Goal: Task Accomplishment & Management: Use online tool/utility

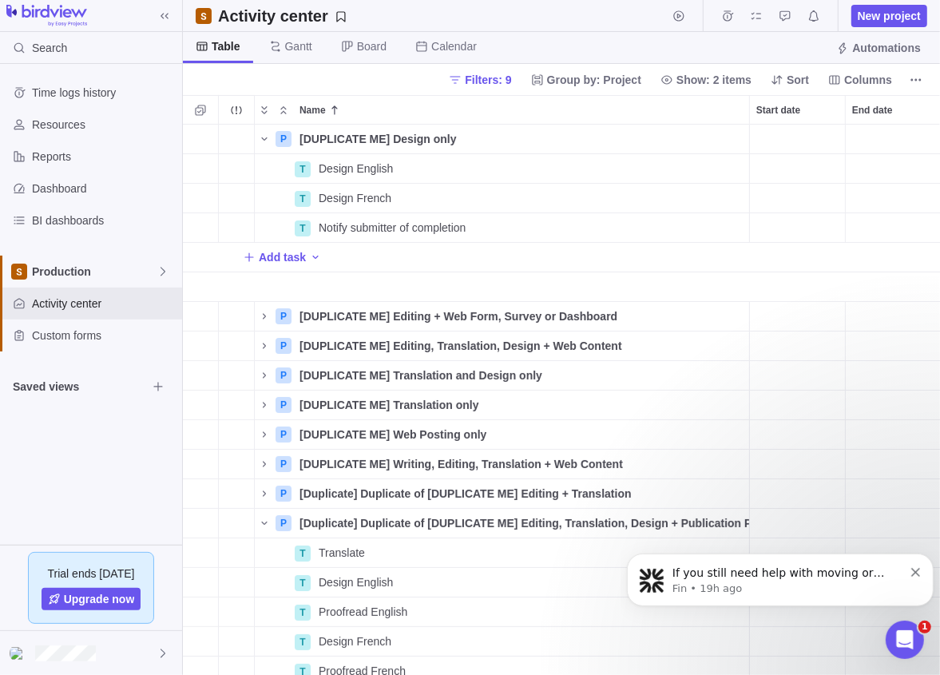
scroll to position [12, 14]
click at [97, 272] on span "Production" at bounding box center [94, 272] width 125 height 16
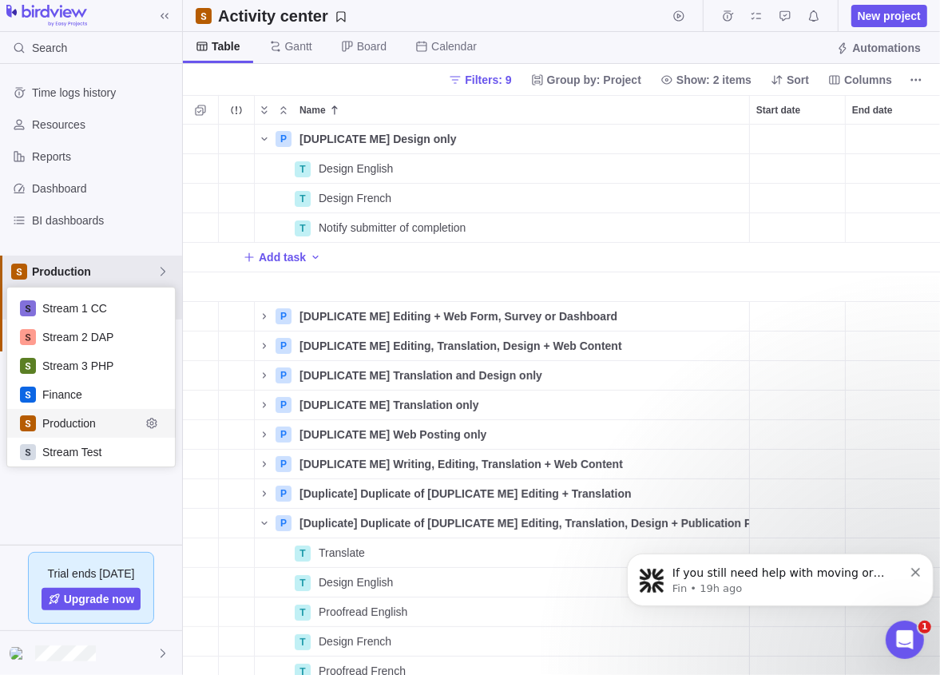
scroll to position [166, 156]
click at [80, 447] on span "Stream Test" at bounding box center [91, 452] width 98 height 16
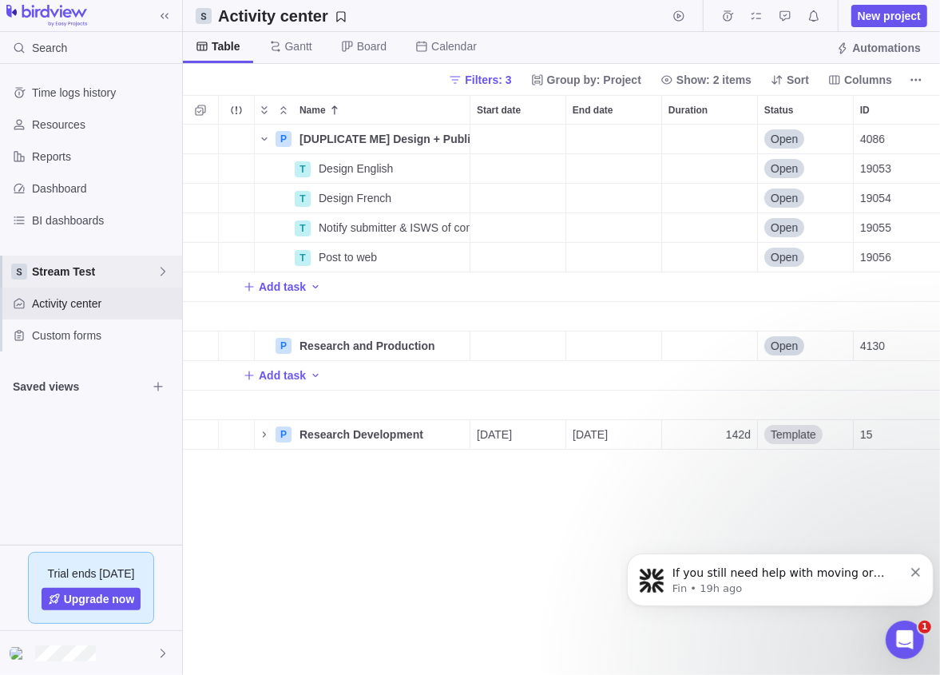
scroll to position [538, 745]
click at [155, 272] on span "Stream Test" at bounding box center [94, 272] width 125 height 16
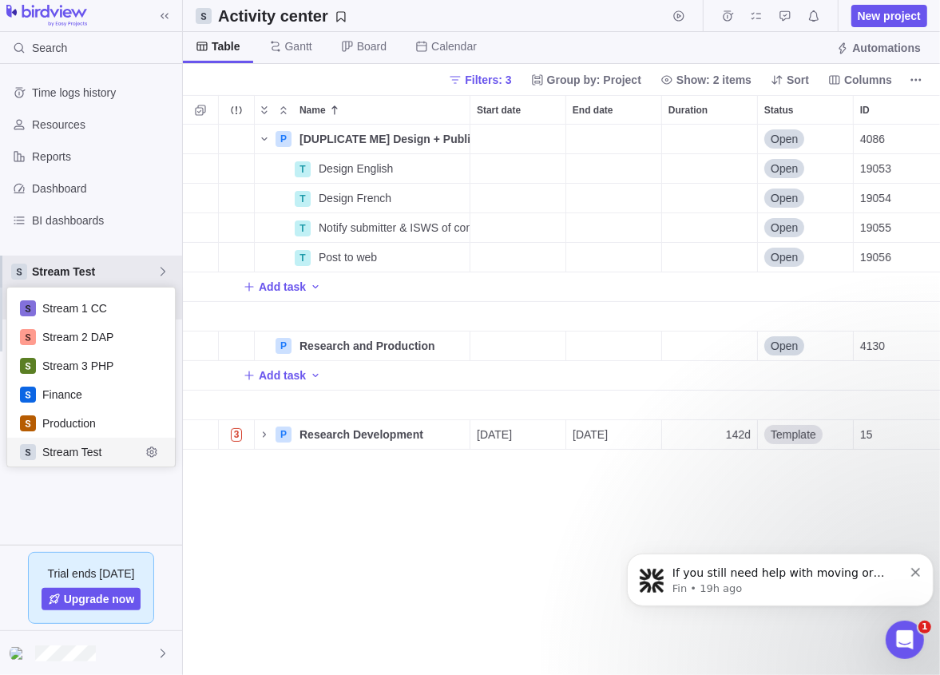
scroll to position [166, 156]
click at [100, 427] on span "Production" at bounding box center [91, 423] width 98 height 16
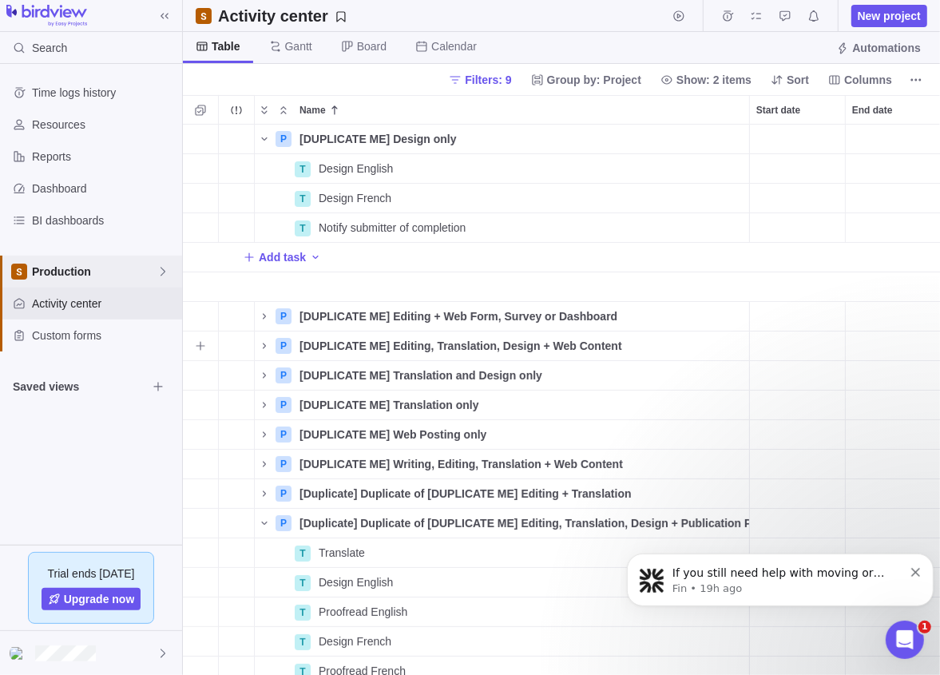
scroll to position [538, 745]
click at [262, 525] on icon "Name" at bounding box center [264, 523] width 13 height 13
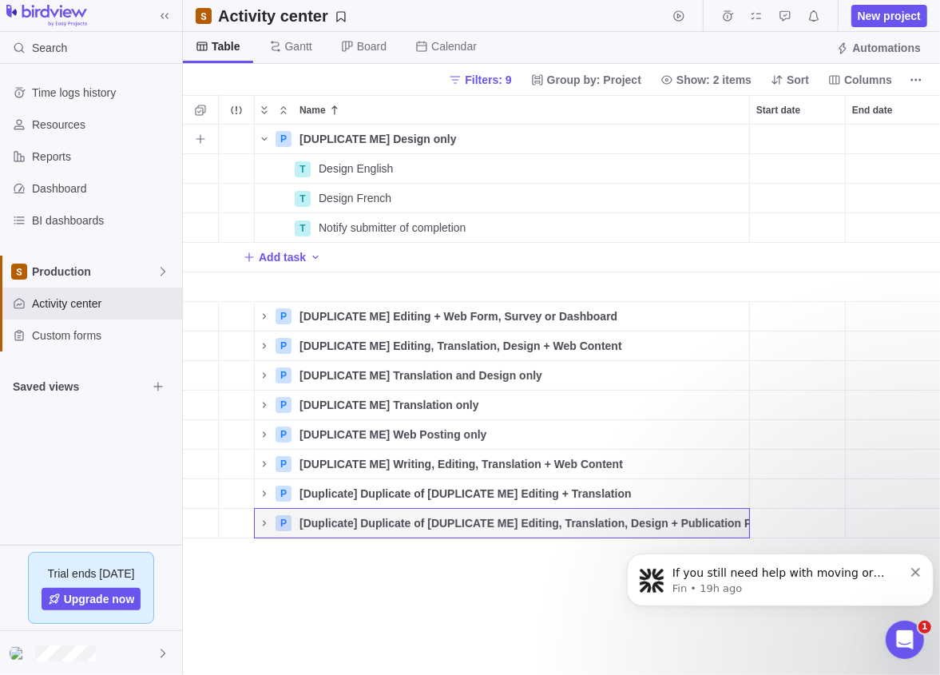
click at [266, 141] on icon "Name" at bounding box center [264, 139] width 13 height 13
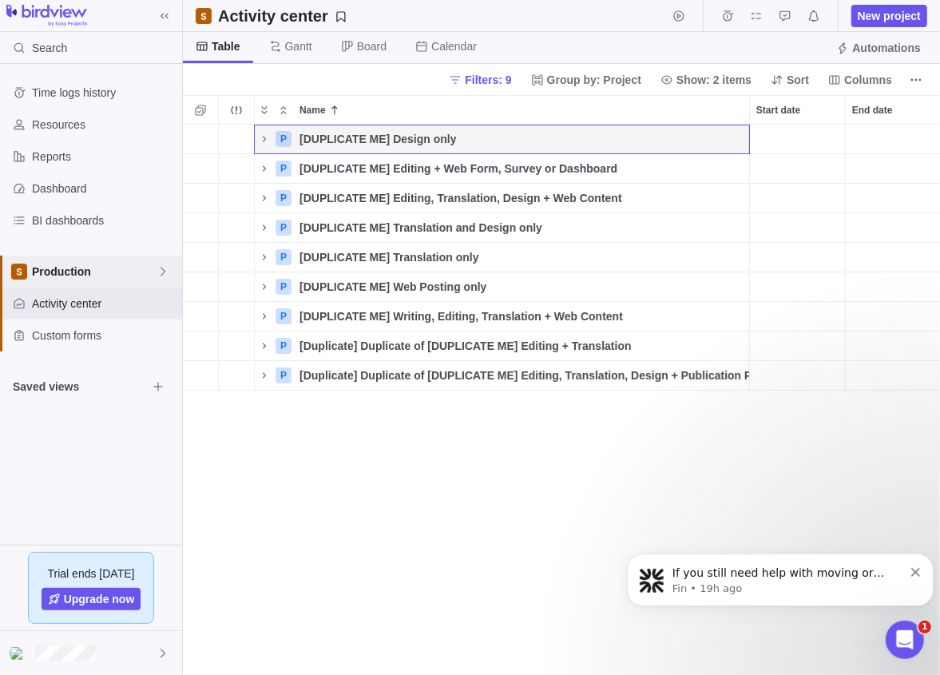
click at [129, 269] on span "Production" at bounding box center [94, 272] width 125 height 16
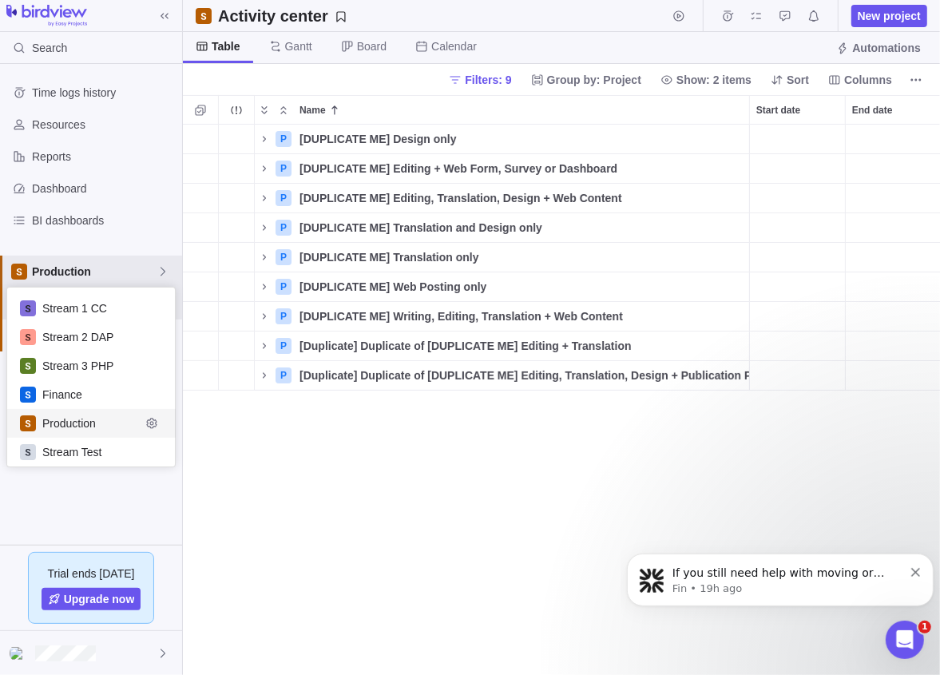
scroll to position [166, 156]
click at [58, 447] on span "Stream Test" at bounding box center [91, 452] width 98 height 16
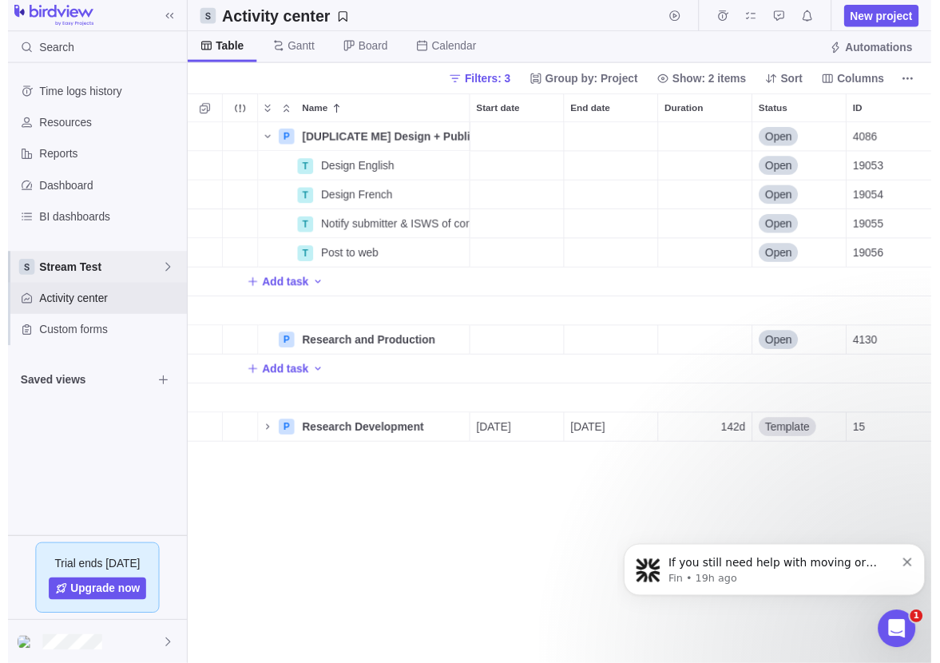
scroll to position [538, 745]
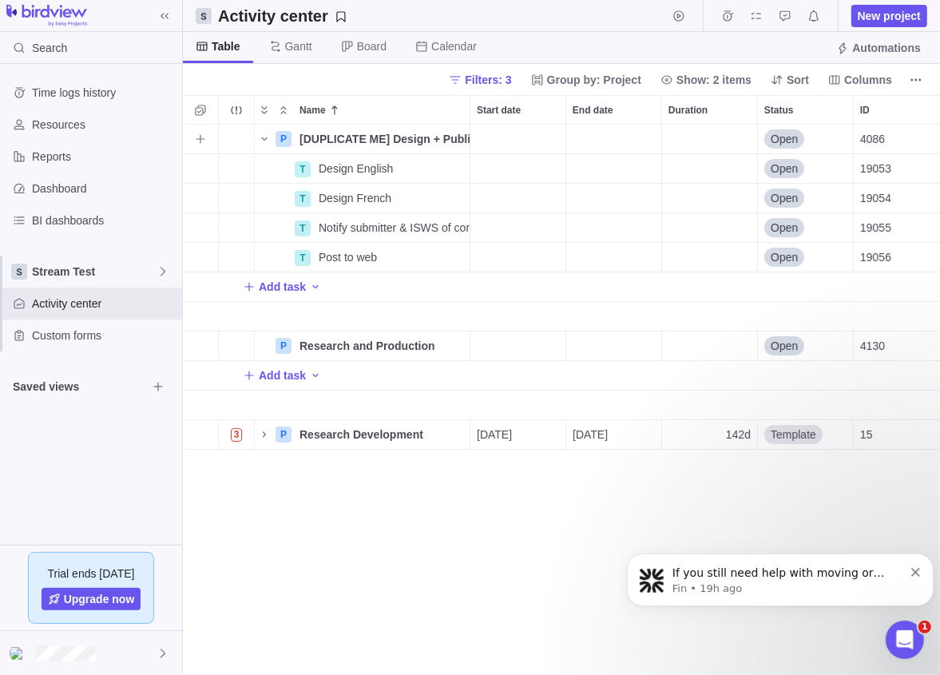
click at [0, 0] on span "Details" at bounding box center [0, 0] width 0 height 0
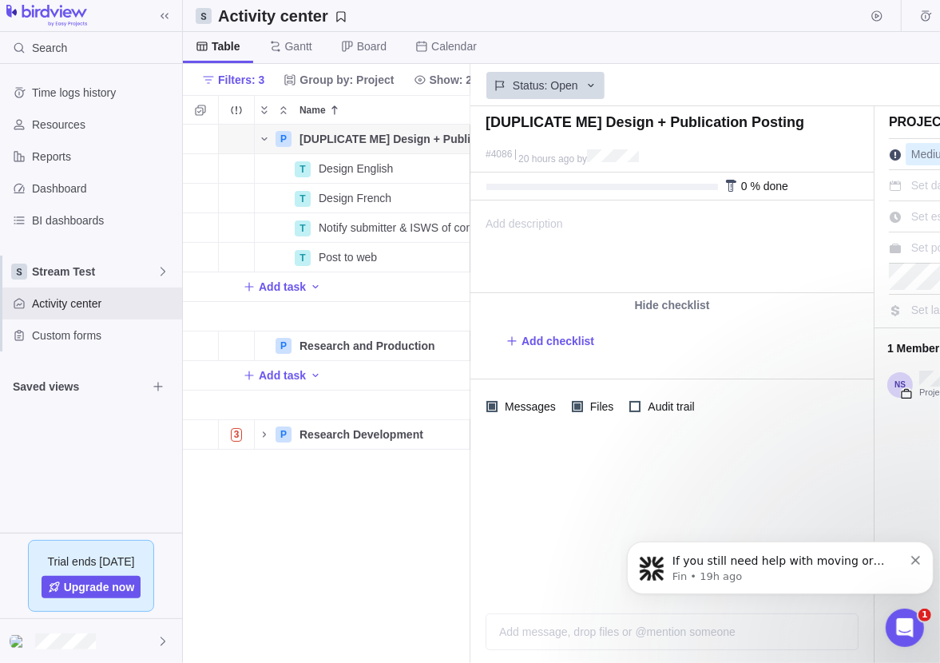
click at [789, 85] on div "Status: Open" at bounding box center [671, 84] width 403 height 37
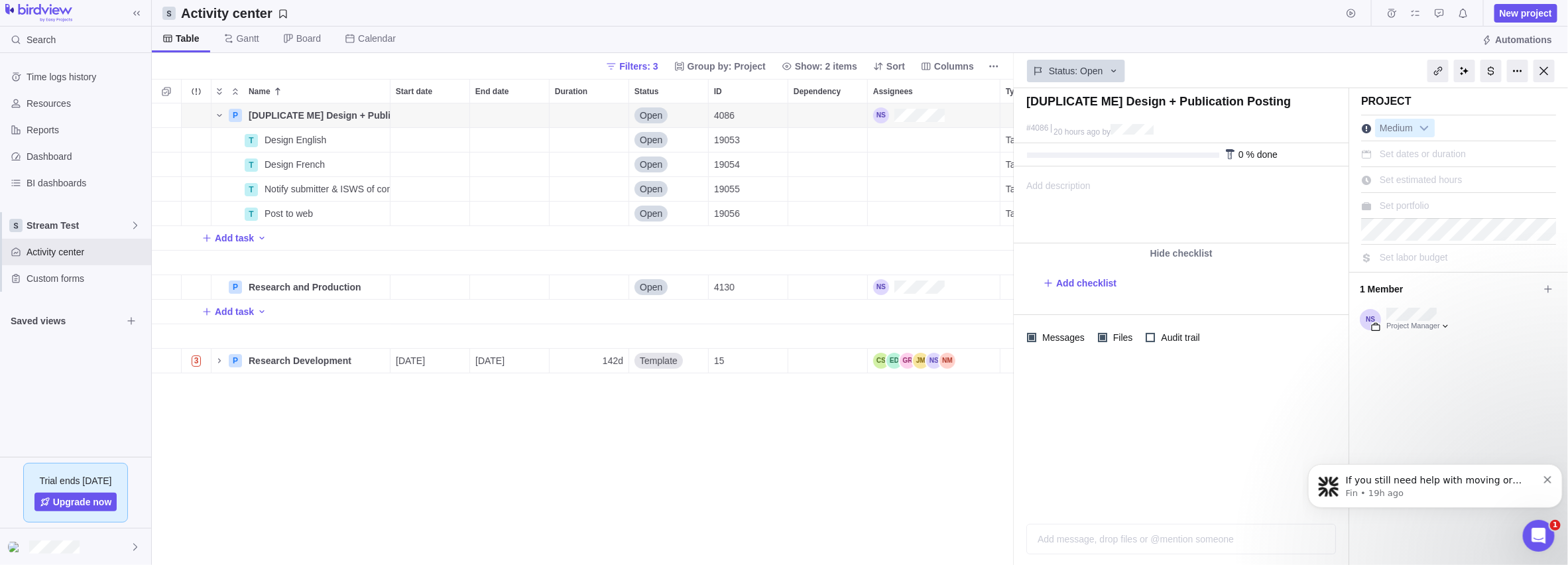
scroll to position [451, 852]
click at [0, 0] on span "More actions" at bounding box center [0, 0] width 0 height 0
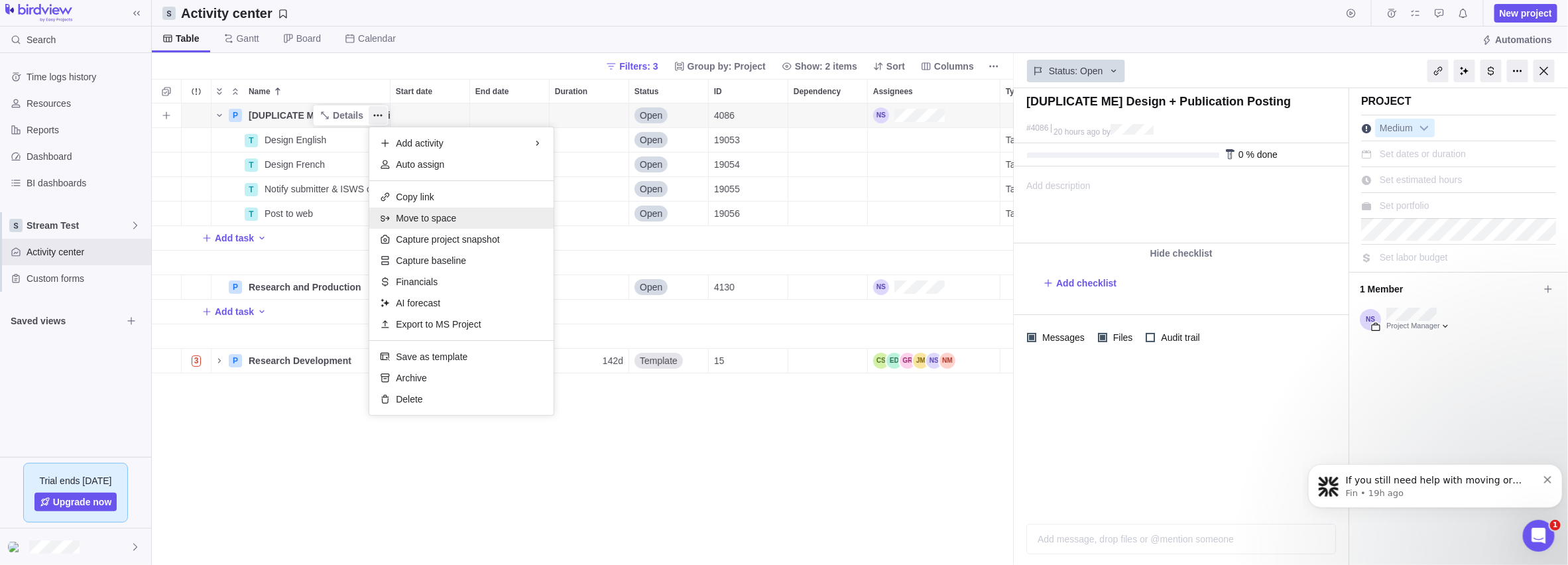
click at [453, 219] on span "Move to space" at bounding box center [426, 218] width 61 height 13
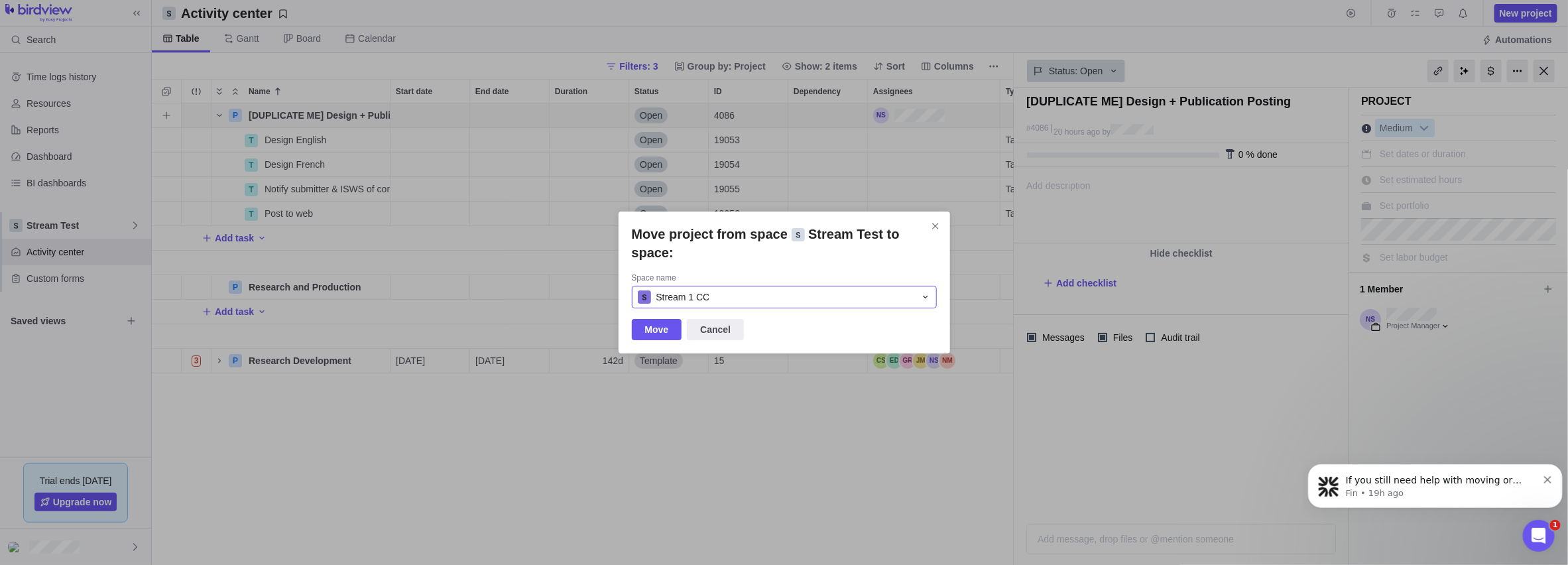
click at [763, 294] on div "Stream 1 CC" at bounding box center [776, 297] width 277 height 13
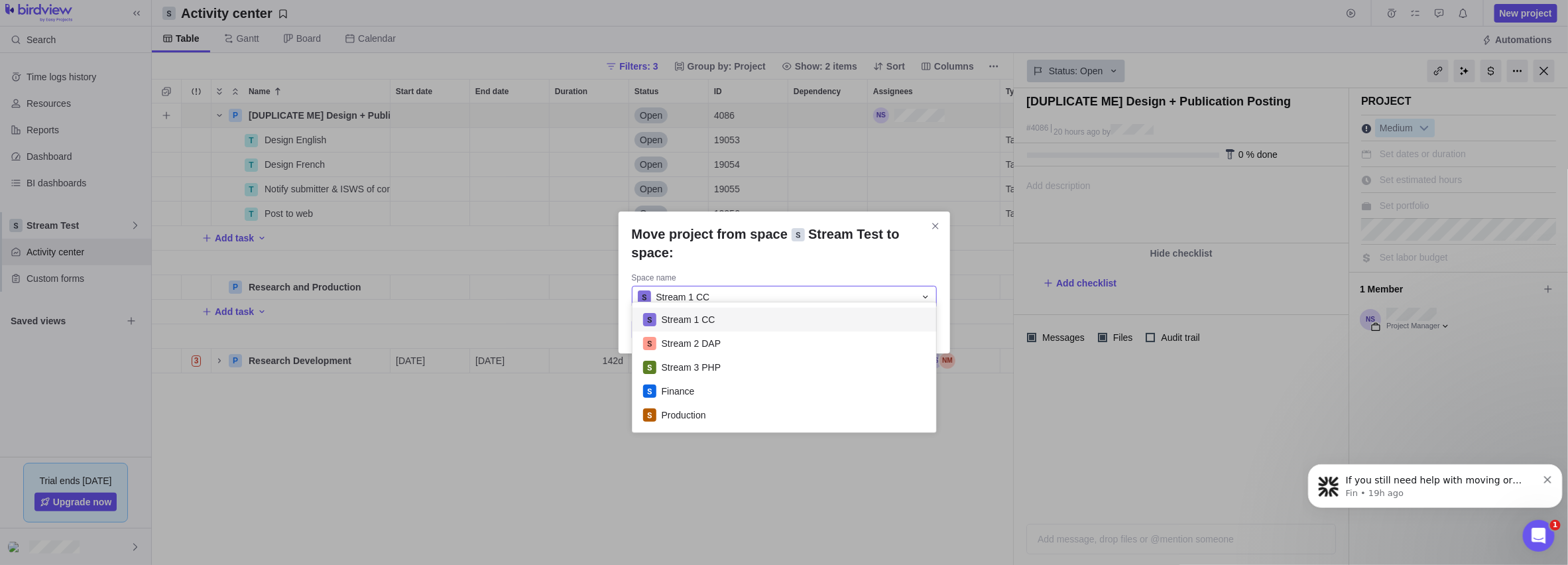
scroll to position [119, 294]
click at [678, 423] on div "Production" at bounding box center [784, 415] width 305 height 24
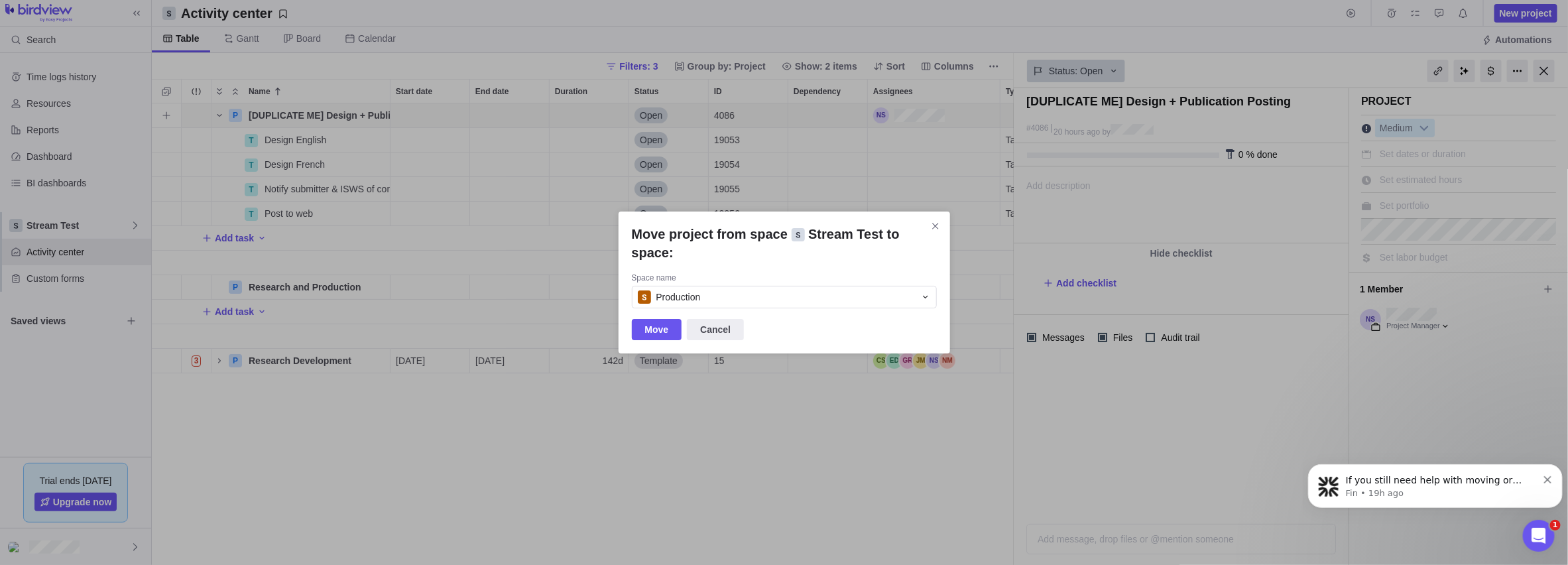
click at [657, 321] on span "Move" at bounding box center [657, 329] width 24 height 16
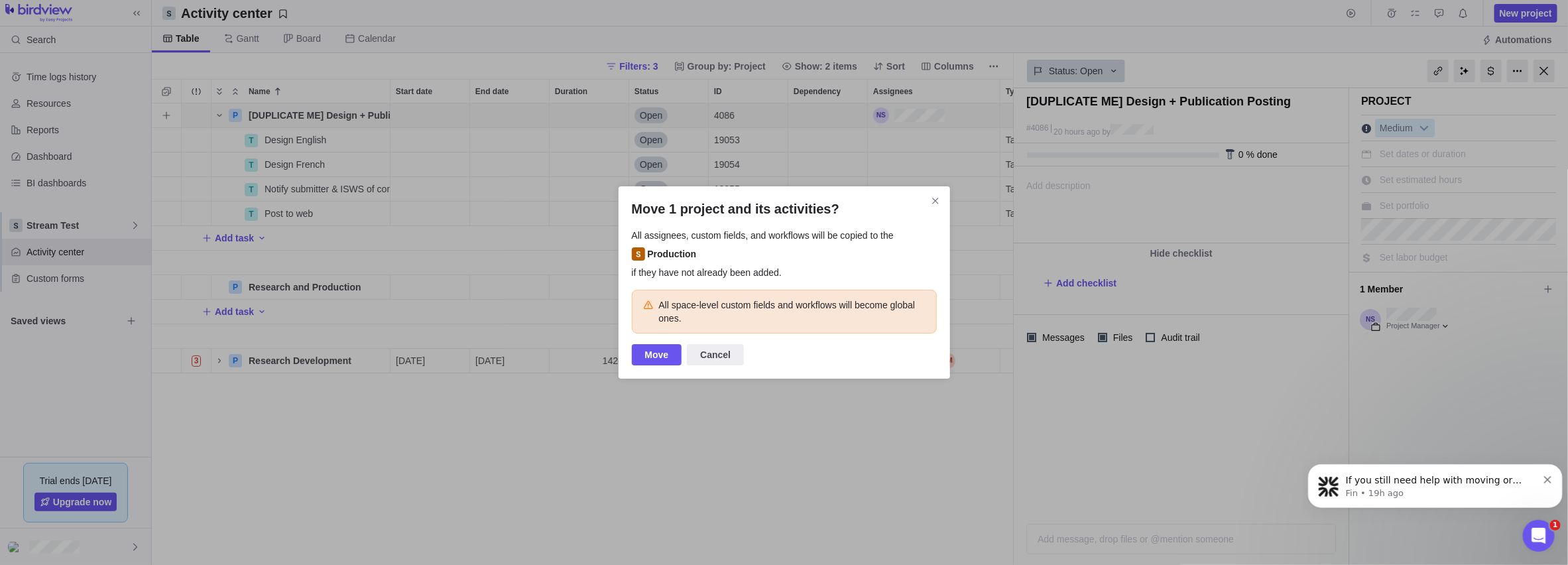
click at [651, 344] on span "Move" at bounding box center [657, 355] width 51 height 22
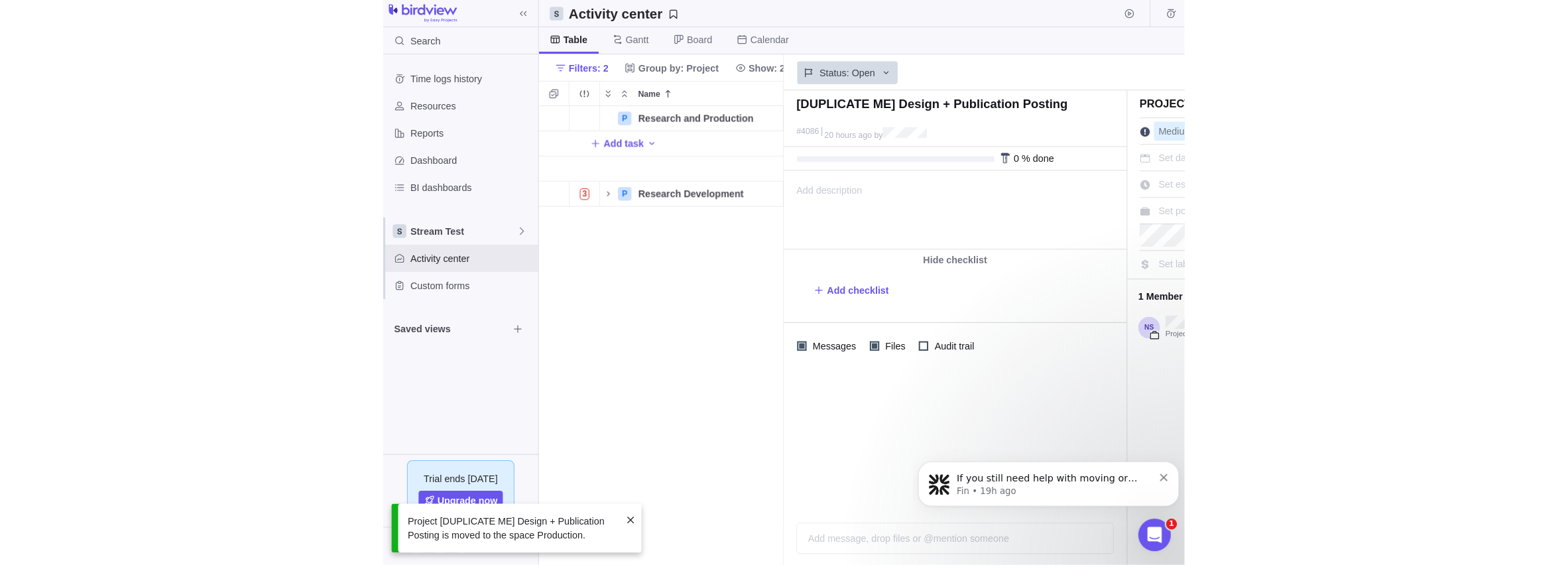
scroll to position [10, 10]
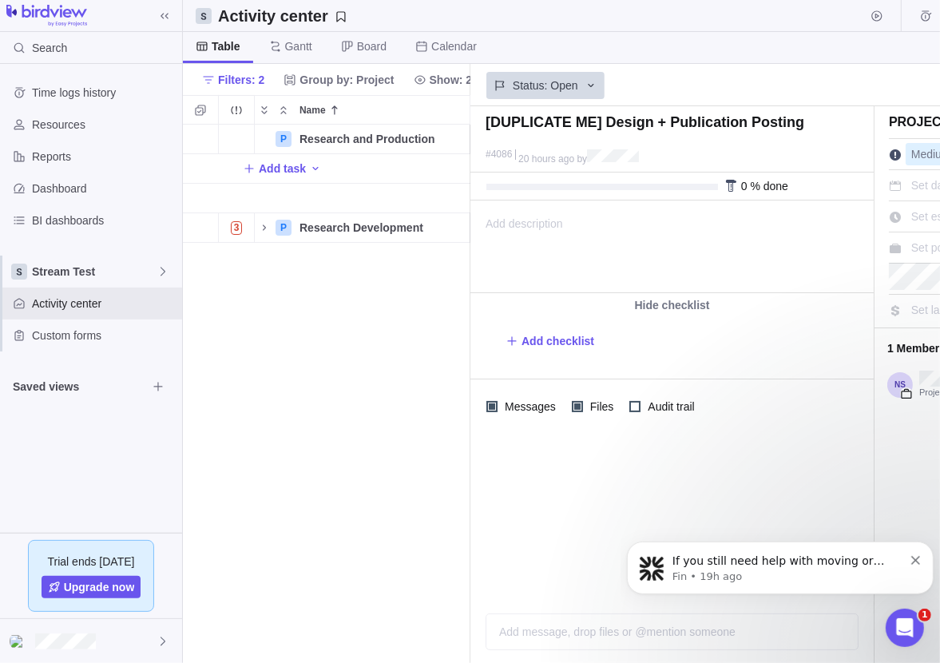
click at [806, 96] on div "Status: Open" at bounding box center [671, 84] width 403 height 37
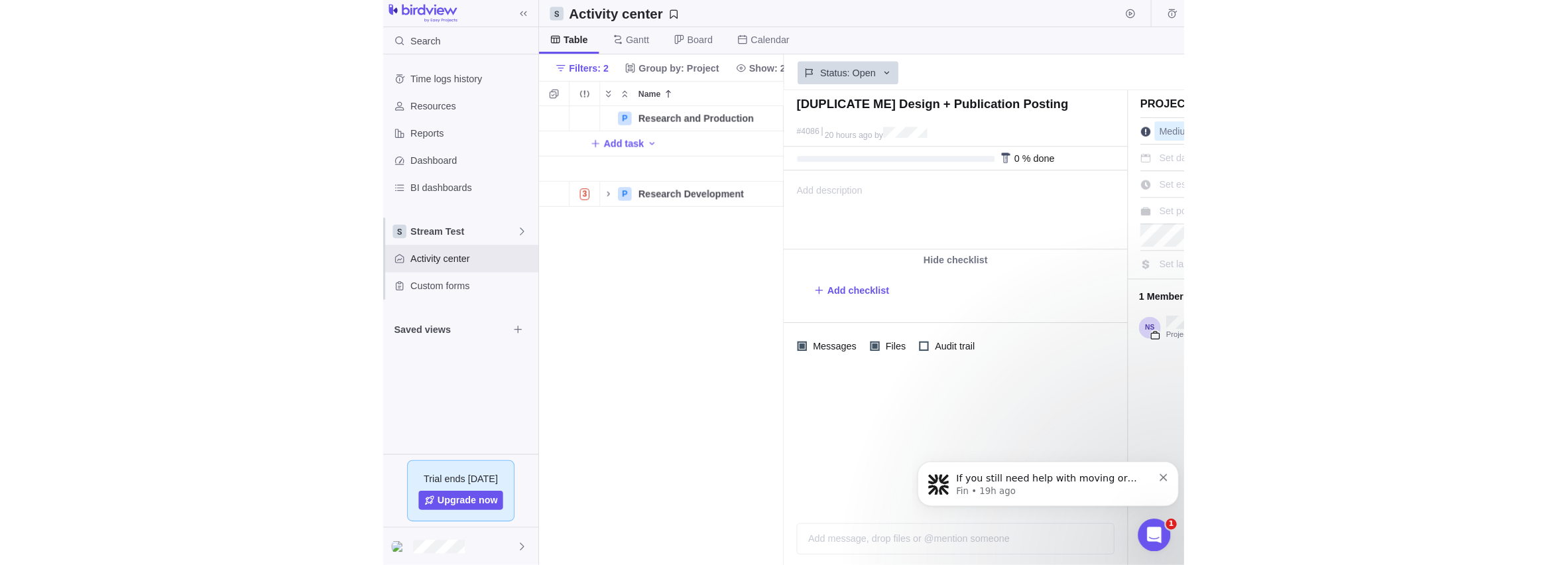
scroll to position [451, 852]
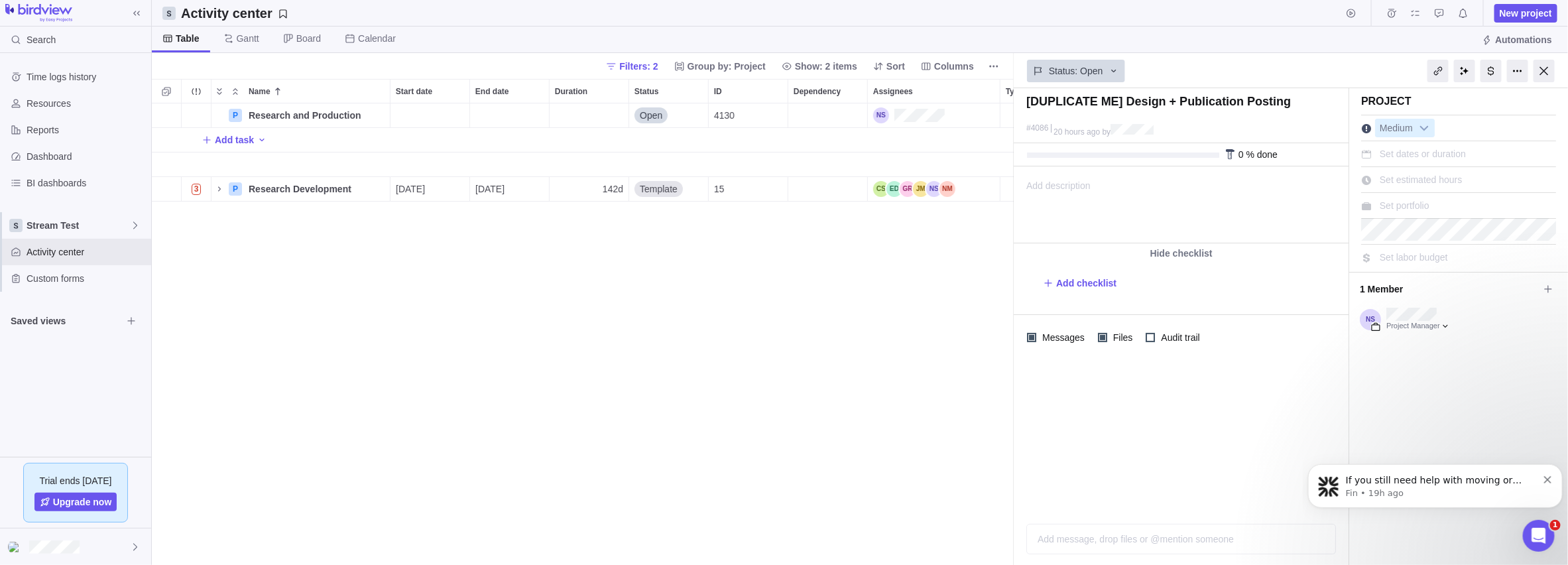
click at [779, 67] on div at bounding box center [1545, 71] width 22 height 22
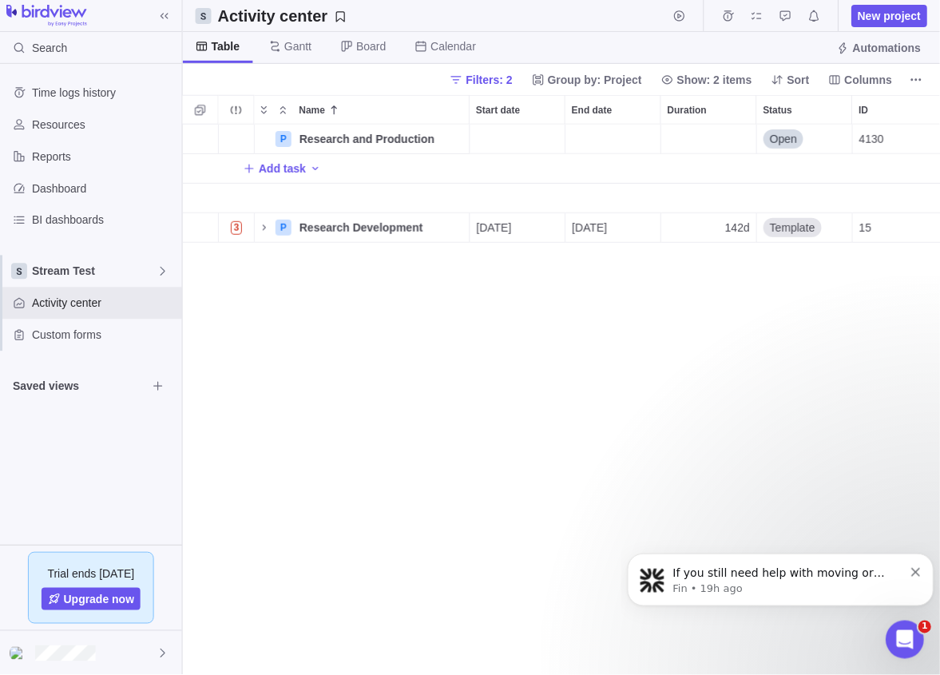
scroll to position [12, 14]
click at [136, 274] on span "Stream Test" at bounding box center [94, 272] width 125 height 16
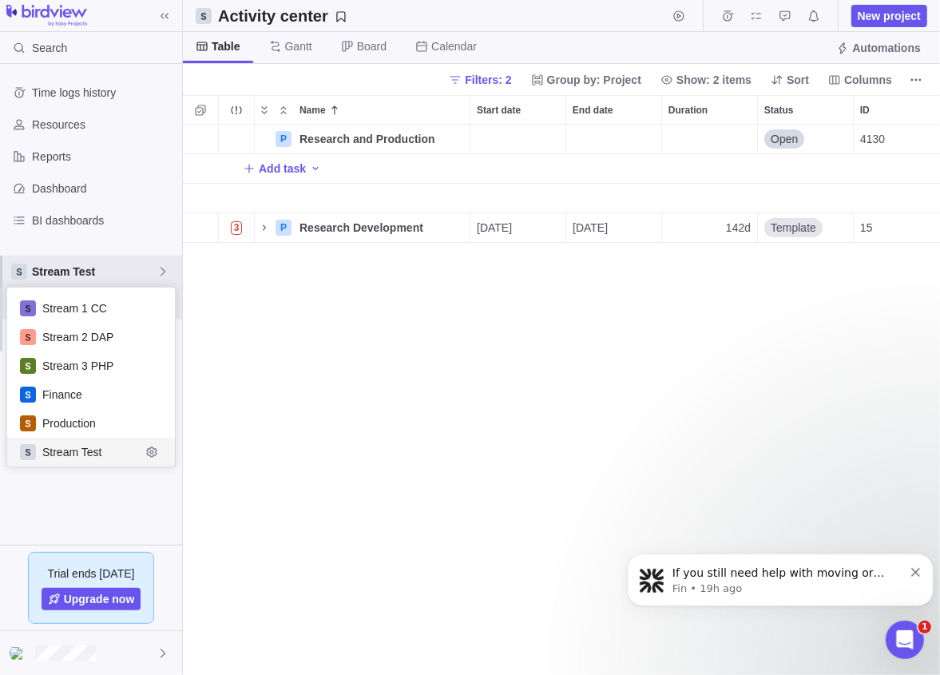
scroll to position [166, 156]
click at [77, 423] on span "Production" at bounding box center [91, 423] width 98 height 16
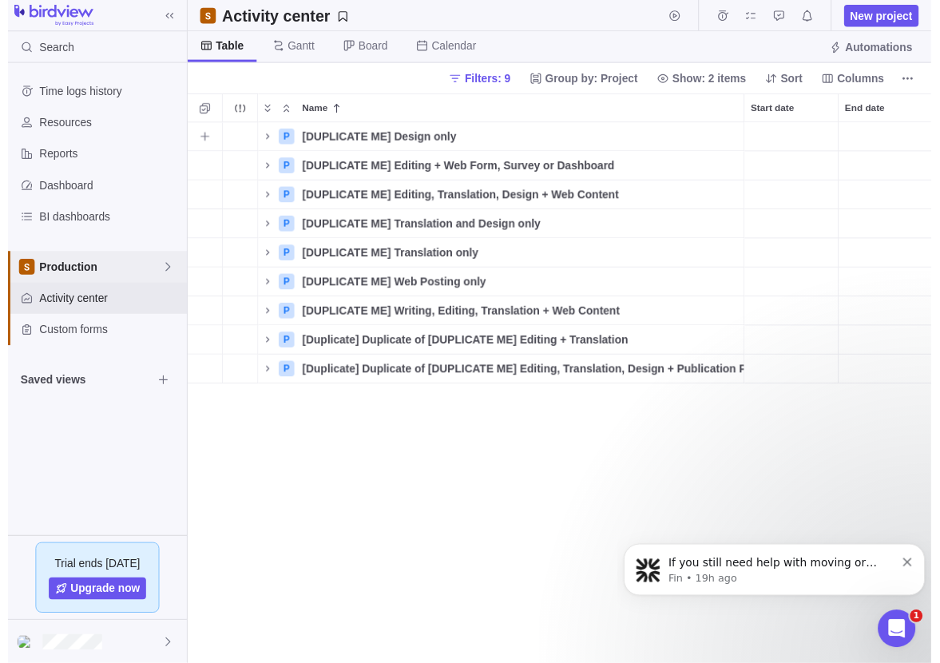
scroll to position [538, 745]
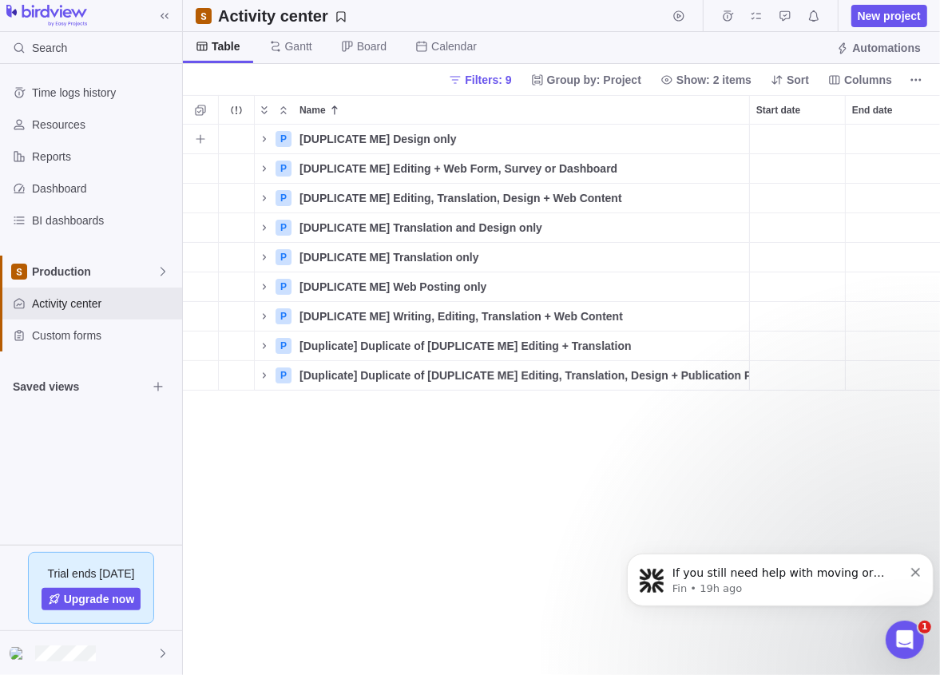
click at [0, 0] on icon "More actions" at bounding box center [0, 0] width 0 height 0
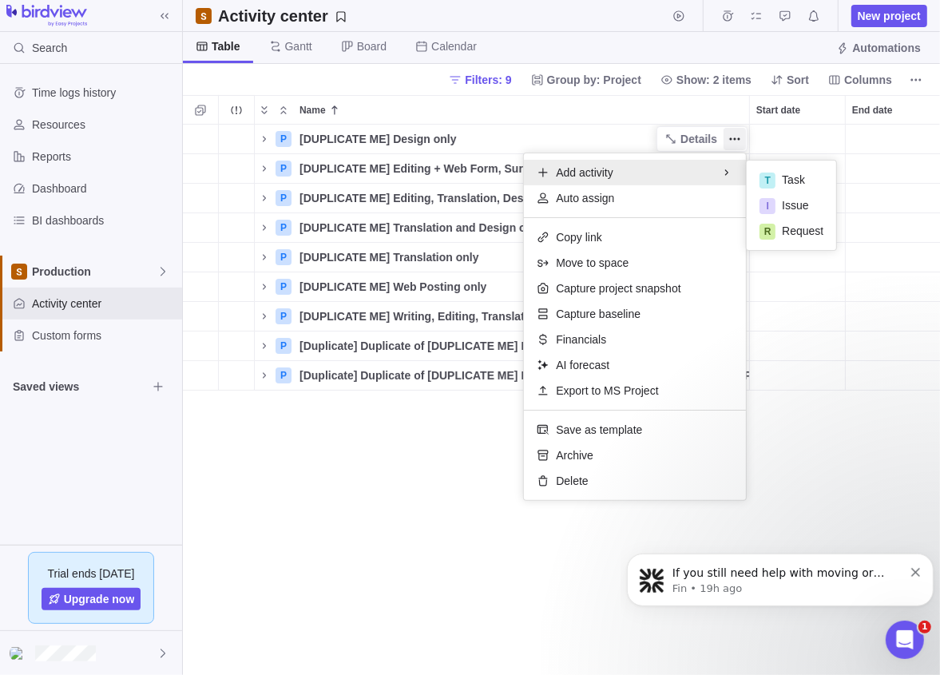
click at [391, 135] on div "P [DUPLICATE ME] Design only Details Open 4088 Medium $0.00 $0.00 $0.00 $0.00 P…" at bounding box center [562, 400] width 758 height 551
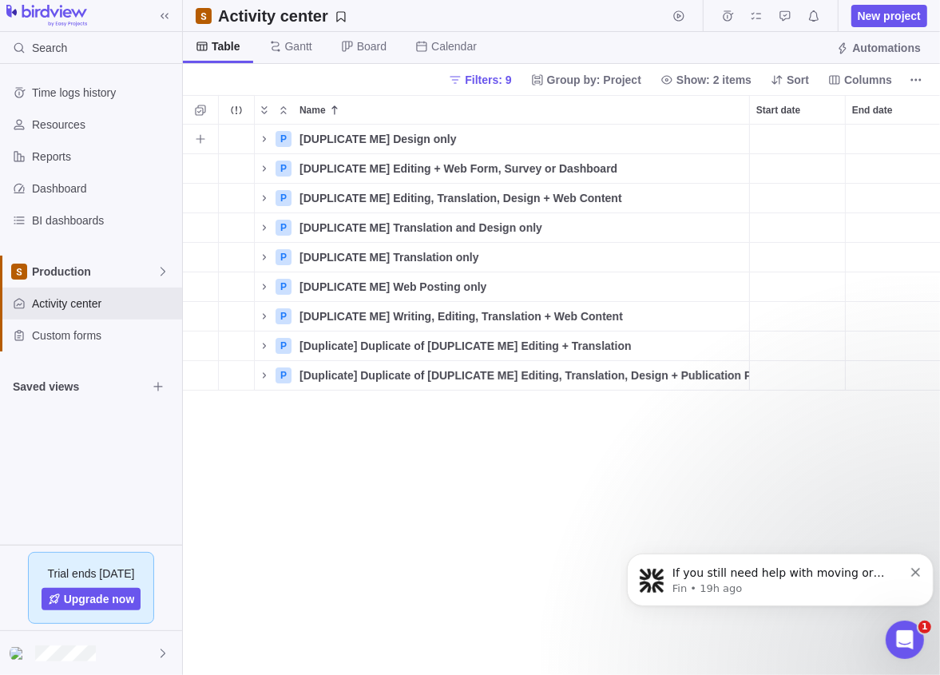
click at [0, 0] on icon "Name" at bounding box center [0, 0] width 0 height 0
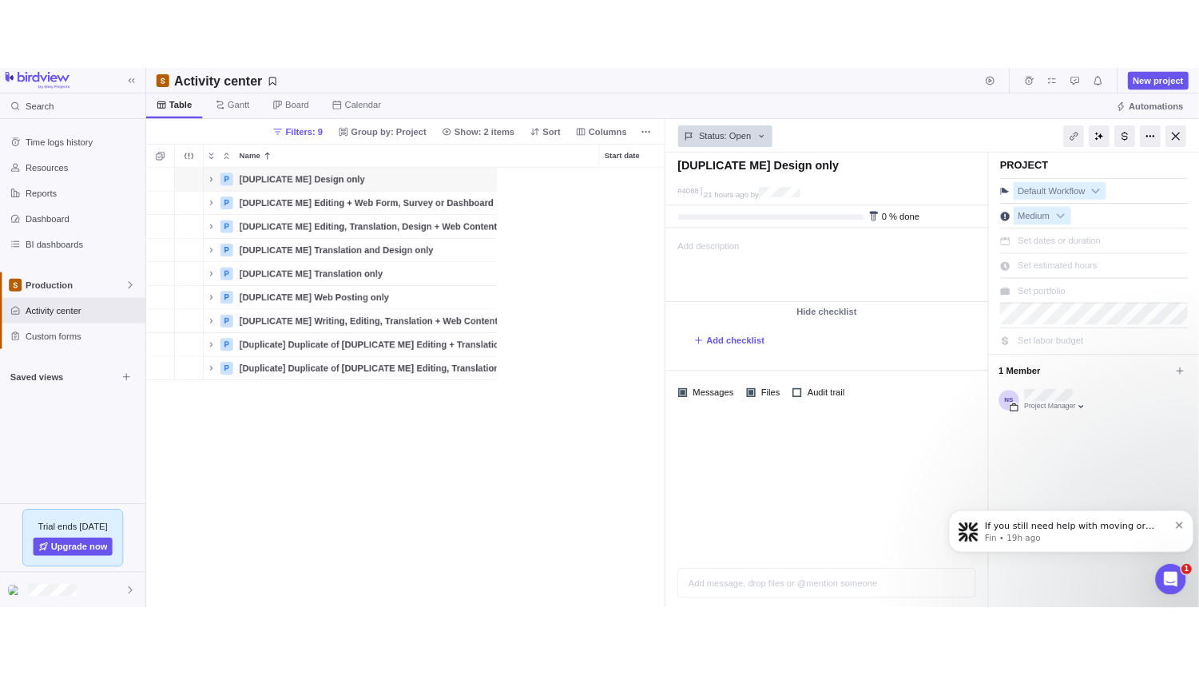
scroll to position [538, 651]
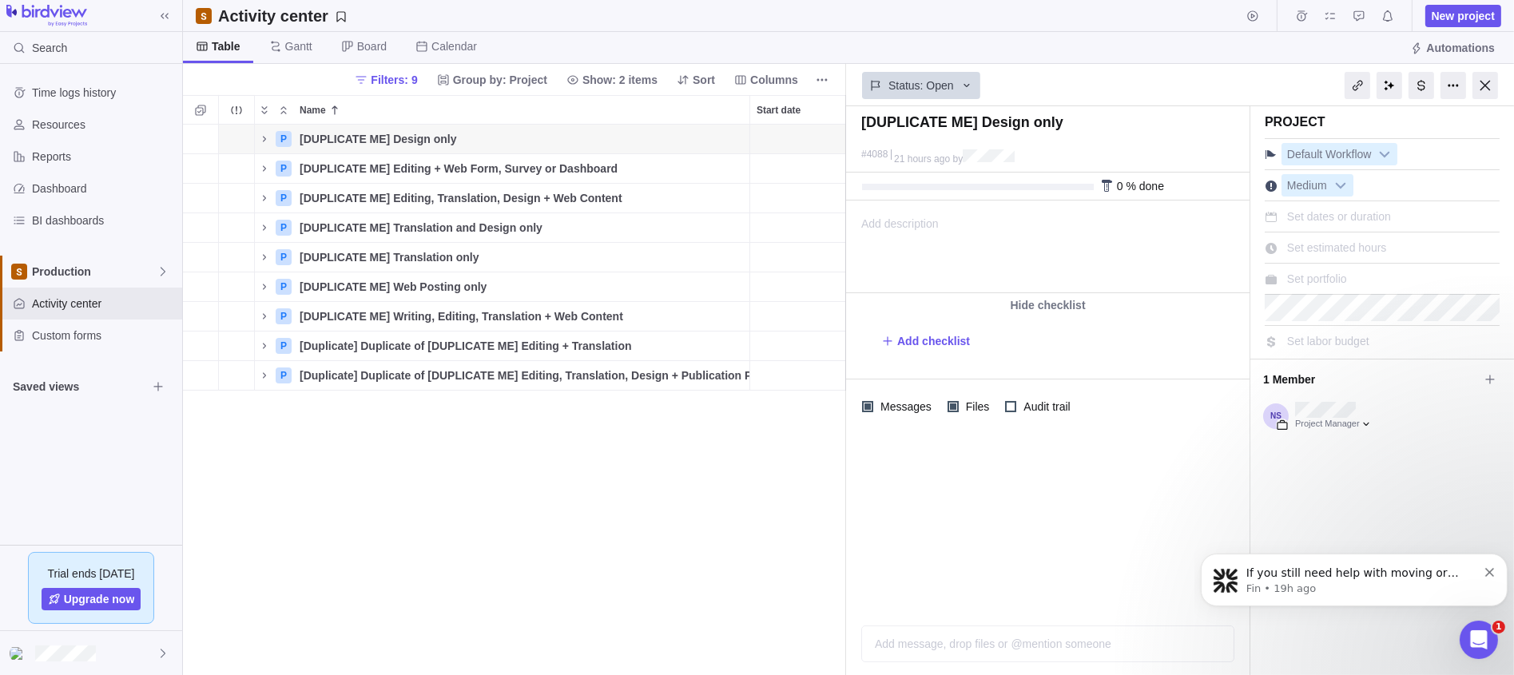
click at [939, 124] on textarea at bounding box center [1047, 127] width 372 height 29
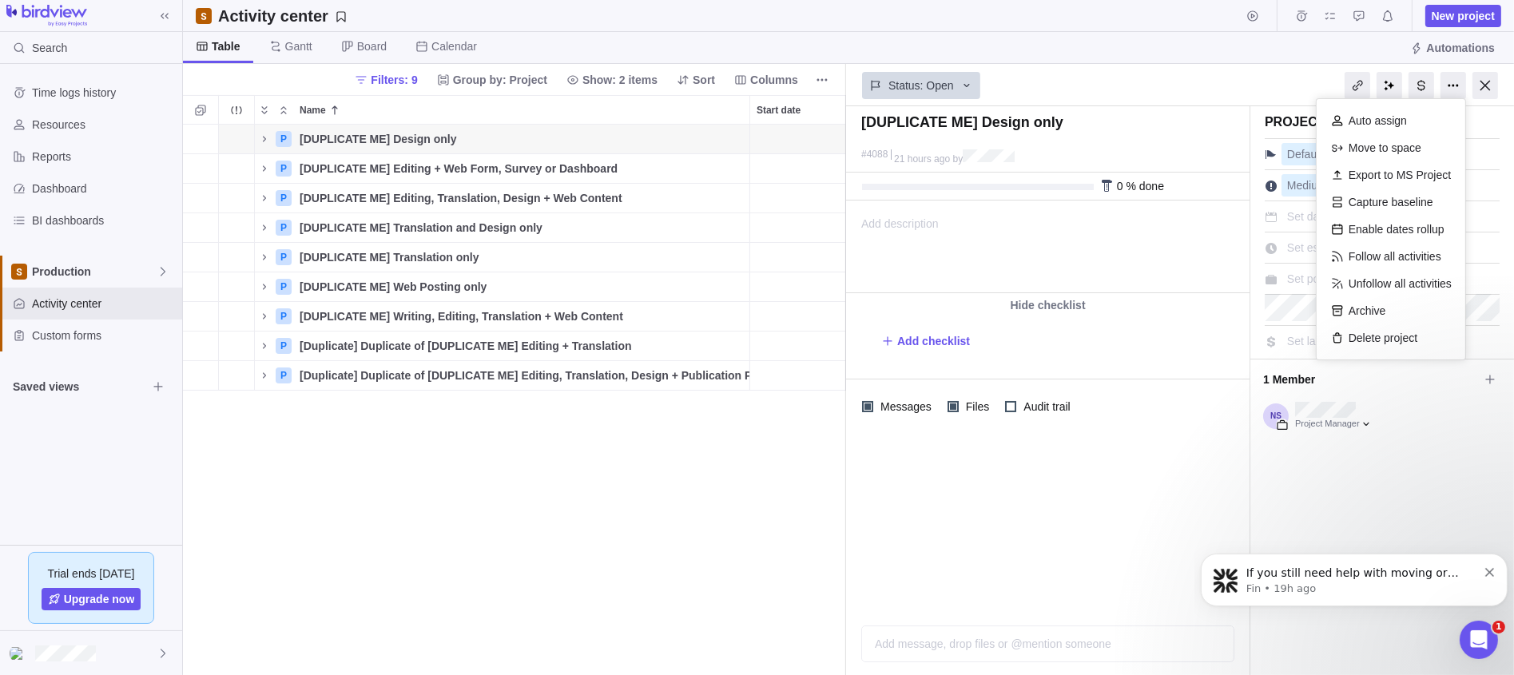
click at [939, 86] on div at bounding box center [1453, 85] width 26 height 27
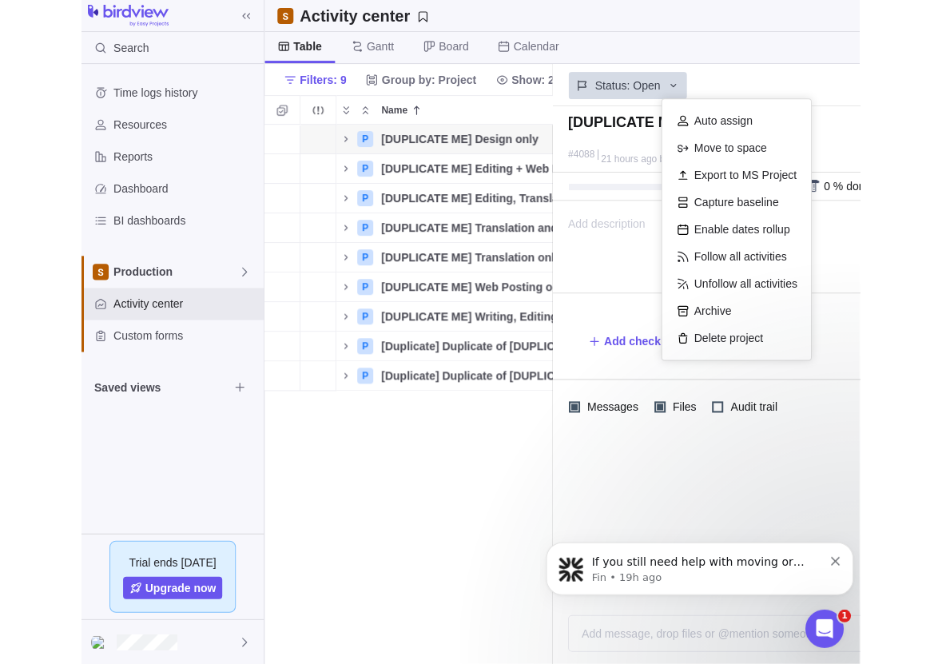
scroll to position [544, 1026]
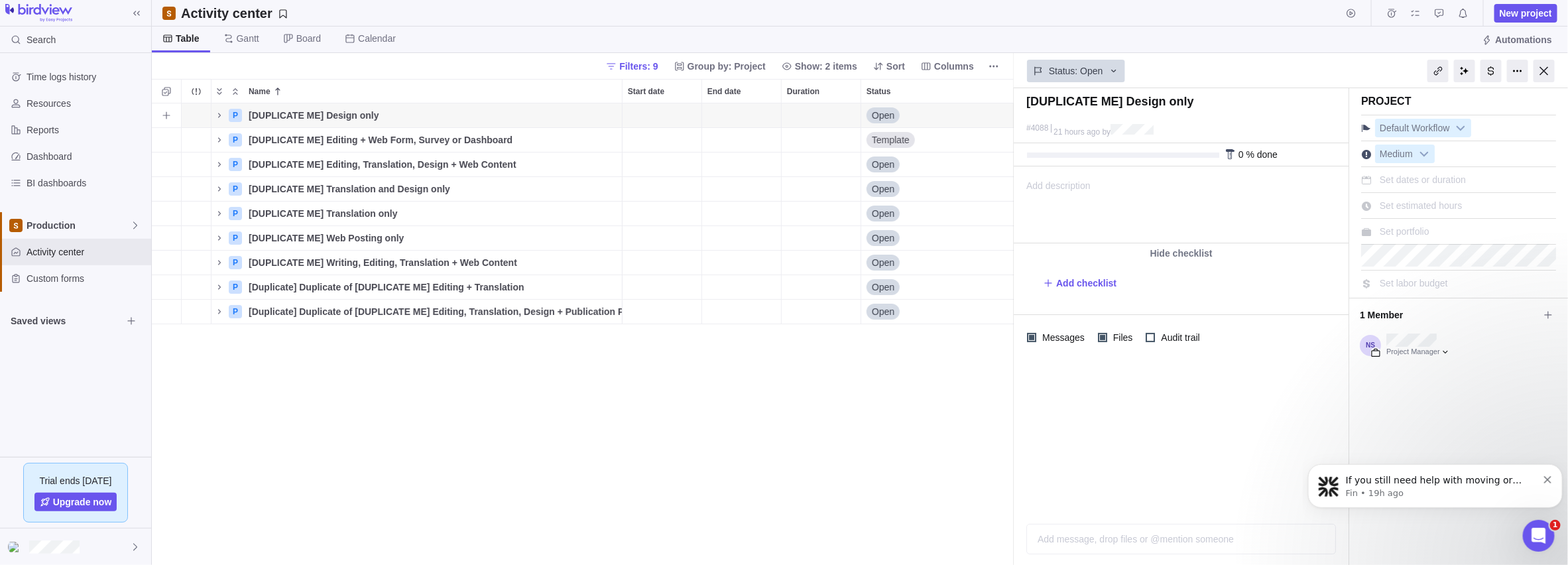
click at [357, 114] on span "[DUPLICATE ME] Design only" at bounding box center [314, 115] width 130 height 13
drag, startPoint x: 320, startPoint y: 114, endPoint x: 315, endPoint y: 128, distance: 14.9
click at [320, 114] on input "[DUPLICATE ME] Design only" at bounding box center [432, 116] width 380 height 25
drag, startPoint x: 318, startPoint y: 116, endPoint x: 117, endPoint y: 105, distance: 201.3
click at [117, 105] on body "Search Time logs history Resources Reports Dashboard BI dashboards Production A…" at bounding box center [784, 282] width 1568 height 565
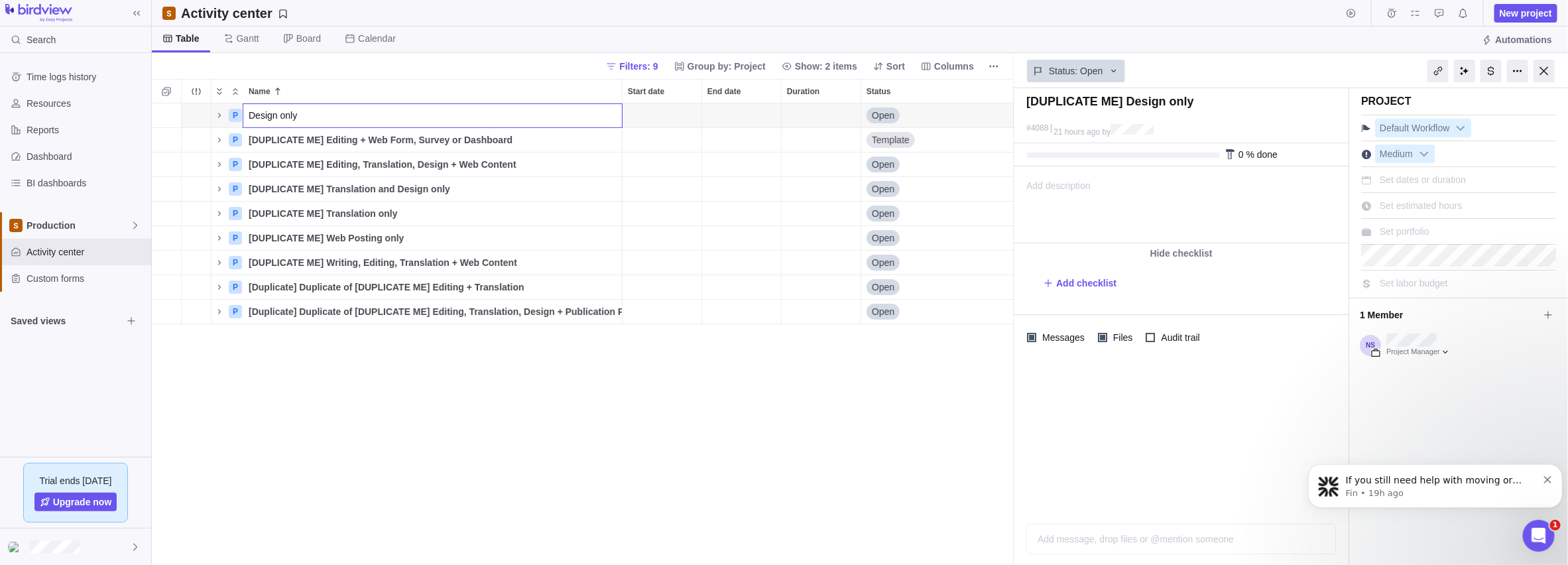
type input "Design only"
click at [311, 134] on div "P Design only Open 4088 Medium $0.00 $0.00 $0.00 $0.00 P [DUPLICATE ME] Editing…" at bounding box center [583, 334] width 862 height 462
type textarea "Design only"
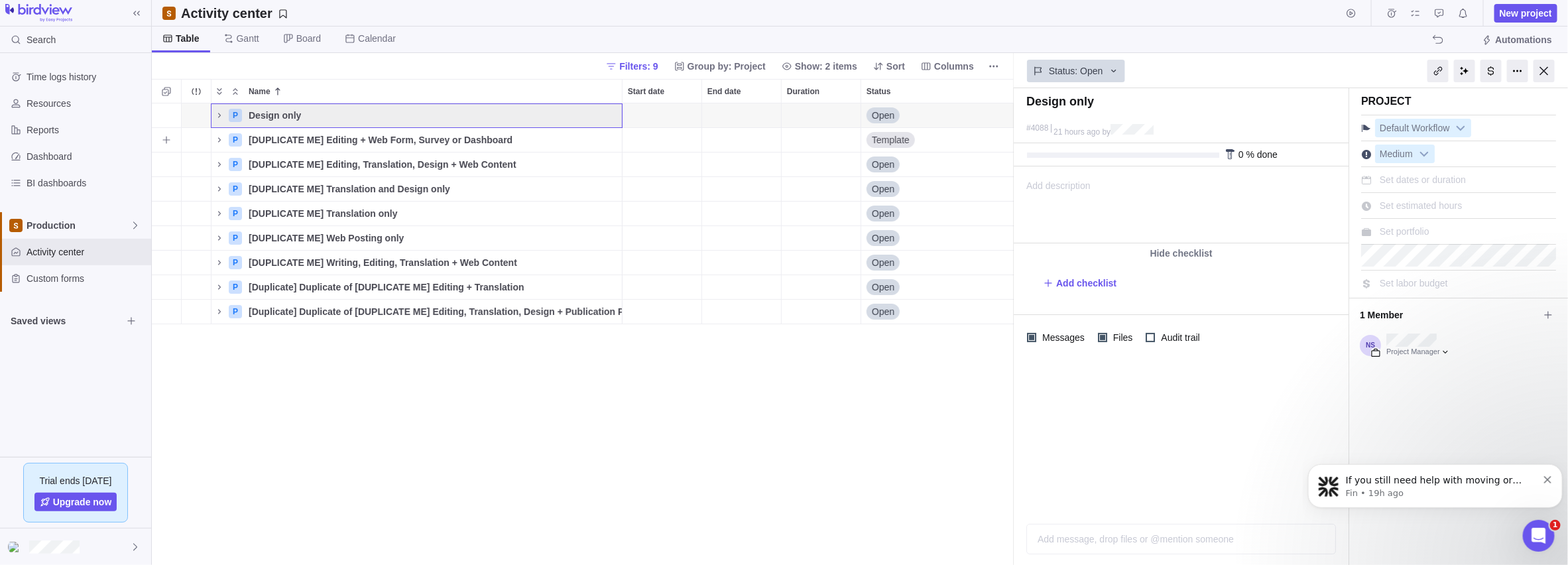
click at [321, 139] on span "[DUPLICATE ME] Editing + Web Form, Survey or Dashboard" at bounding box center [381, 140] width 264 height 13
click at [318, 139] on input "[DUPLICATE ME] Editing + Web Form, Survey or Dashboard" at bounding box center [432, 139] width 380 height 25
drag, startPoint x: 318, startPoint y: 139, endPoint x: 116, endPoint y: 131, distance: 202.2
click at [116, 131] on body "Search Time logs history Resources Reports Dashboard BI dashboards Production A…" at bounding box center [784, 282] width 1568 height 565
type input "Editing + Web Form, Survey or Dashboard"
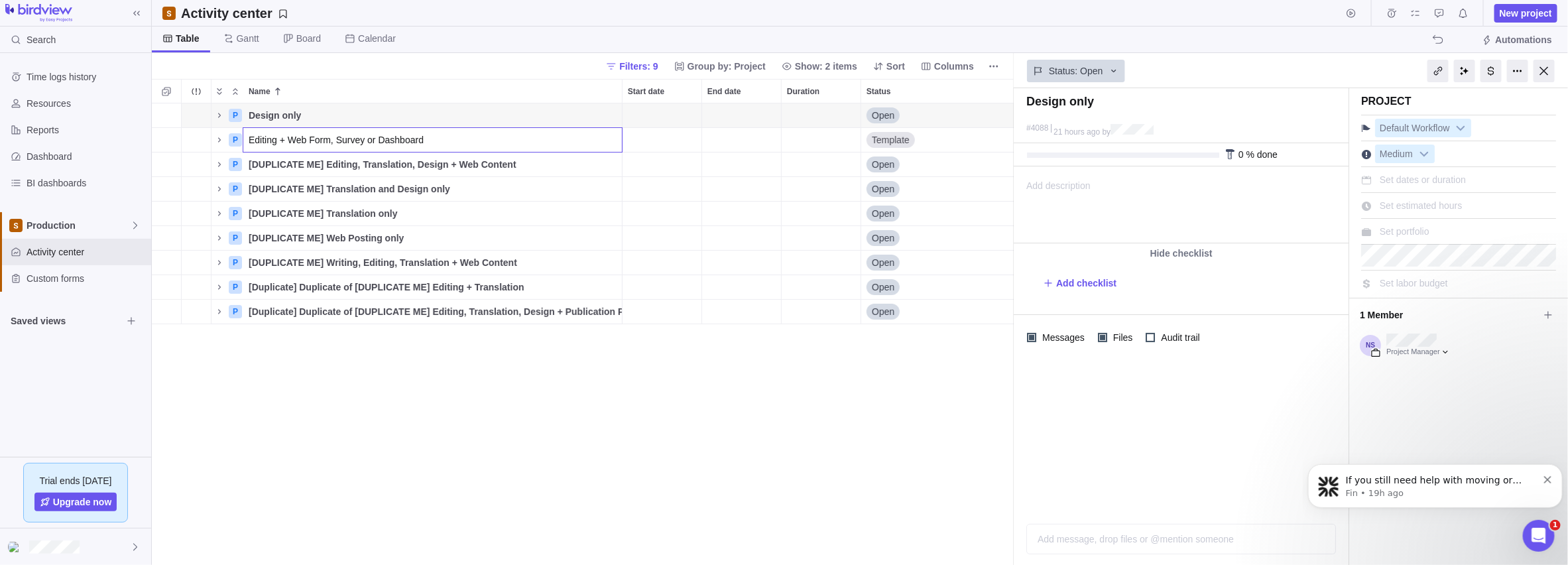
click at [325, 162] on div "P Design only Details Open 4088 Medium $0.00 $0.00 $0.00 $0.00 P Editing + Web …" at bounding box center [583, 334] width 862 height 462
click at [321, 163] on span "[DUPLICATE ME] Editing, Translation, Design + Web Content" at bounding box center [383, 164] width 268 height 13
click at [335, 162] on input "[DUPLICATE ME] Editing, Translation, Design + Web Content" at bounding box center [432, 164] width 380 height 25
click at [315, 161] on input "[DUPLICATE ME] Editing, Translation, Design + Web Content" at bounding box center [432, 164] width 380 height 25
drag, startPoint x: 318, startPoint y: 165, endPoint x: 147, endPoint y: 153, distance: 171.4
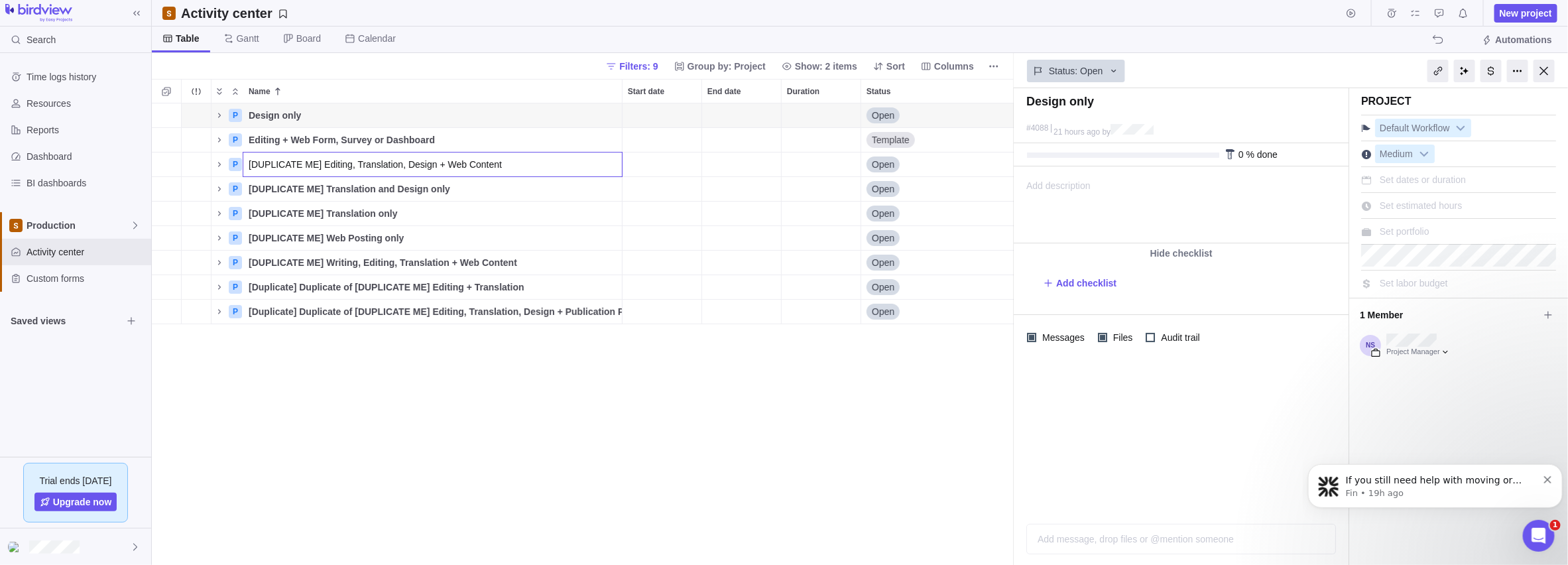
click at [147, 153] on body "Search Time logs history Resources Reports Dashboard BI dashboards Production A…" at bounding box center [784, 282] width 1568 height 565
type input "Editing, Translation, Design + Web Content"
click at [283, 183] on div "P Design only Details Open 4088 Medium $0.00 $0.00 $0.00 $0.00 P Editing + Web …" at bounding box center [583, 334] width 862 height 462
click at [299, 187] on span "[DUPLICATE ME] Translation and Design only" at bounding box center [349, 189] width 202 height 13
click at [315, 189] on input "[DUPLICATE ME] Translation and Design only" at bounding box center [432, 188] width 380 height 25
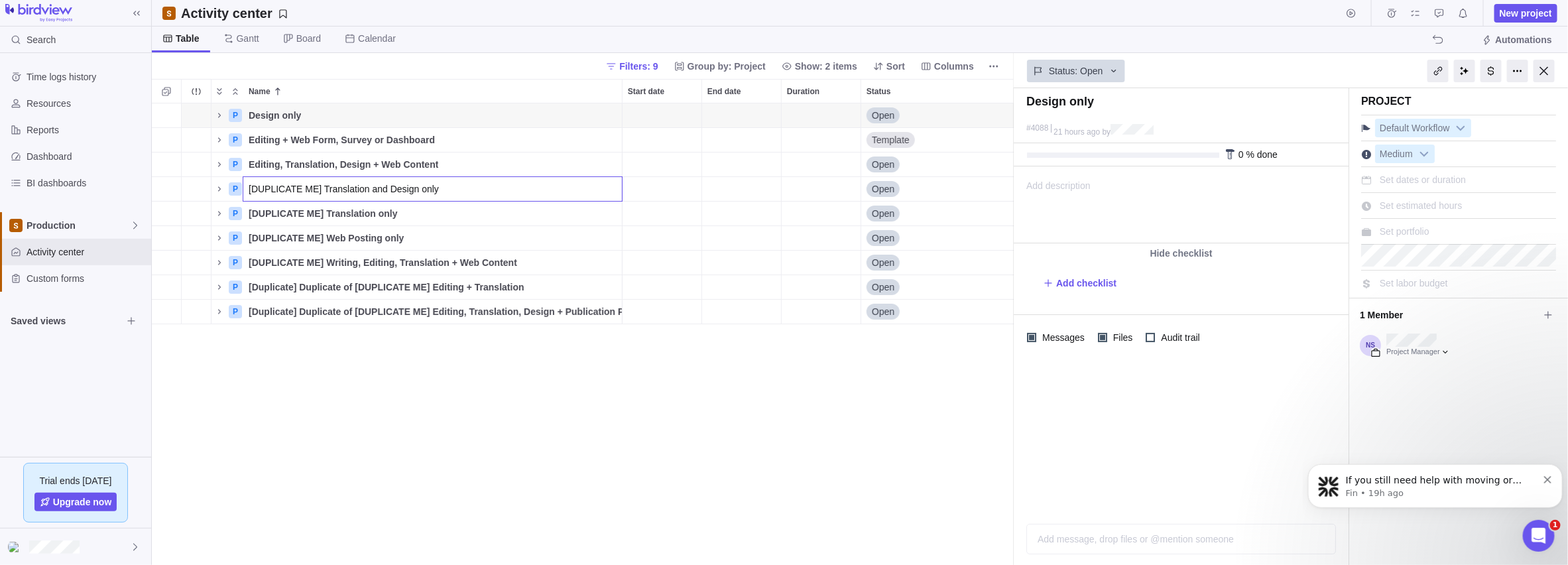
drag, startPoint x: 318, startPoint y: 189, endPoint x: 156, endPoint y: 182, distance: 162.2
click at [156, 182] on div "P Design only Details Open 4088 Medium $0.00 $0.00 $0.00 $0.00 P Editing + Web …" at bounding box center [583, 334] width 862 height 462
type input "Translation and Design only"
click at [328, 211] on div "P Design only Details Open 4088 Medium $0.00 $0.00 $0.00 $0.00 P Editing + Web …" at bounding box center [583, 334] width 862 height 462
click at [314, 211] on span "[DUPLICATE ME] Translation only" at bounding box center [324, 213] width 149 height 13
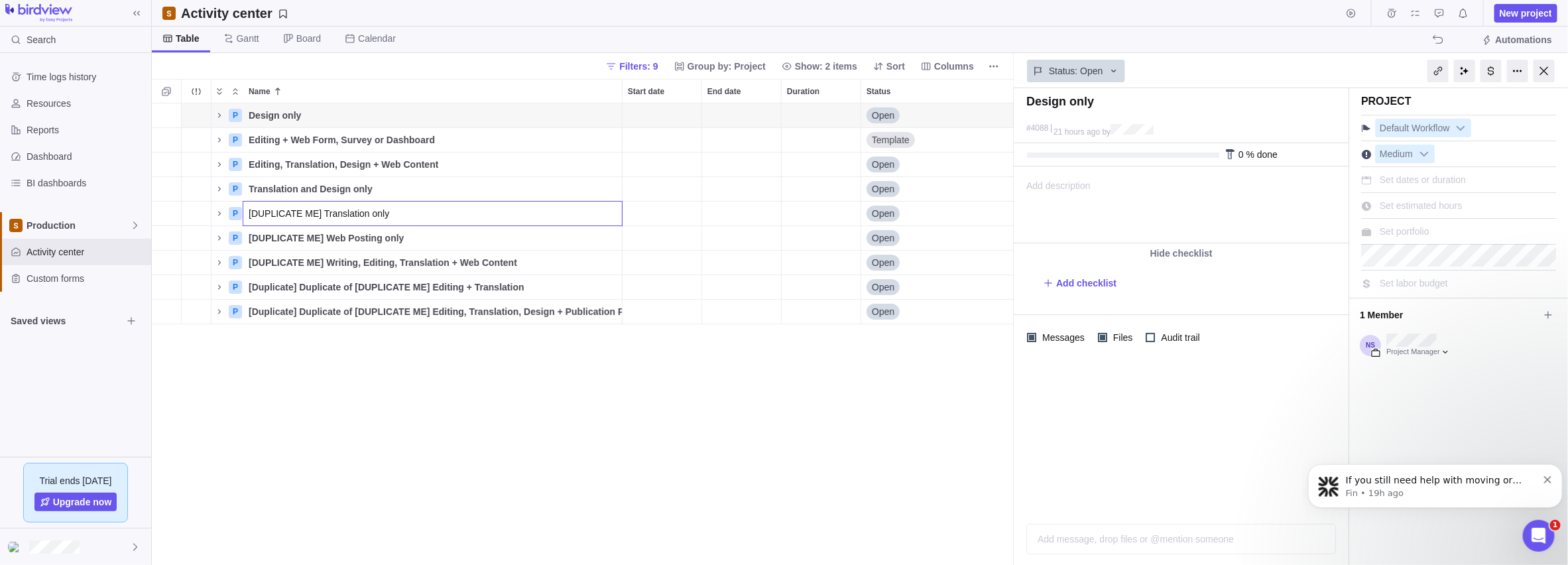
click at [318, 217] on input "[DUPLICATE ME] Translation only" at bounding box center [432, 213] width 380 height 25
click at [315, 212] on input "[DUPLICATE ME] Translation only" at bounding box center [432, 213] width 380 height 25
drag, startPoint x: 315, startPoint y: 212, endPoint x: 161, endPoint y: 208, distance: 154.1
click at [163, 209] on div "P Design only Details Open 4088 Medium $0.00 $0.00 $0.00 $0.00 P Editing + Web …" at bounding box center [583, 334] width 862 height 462
type input "Translation only"
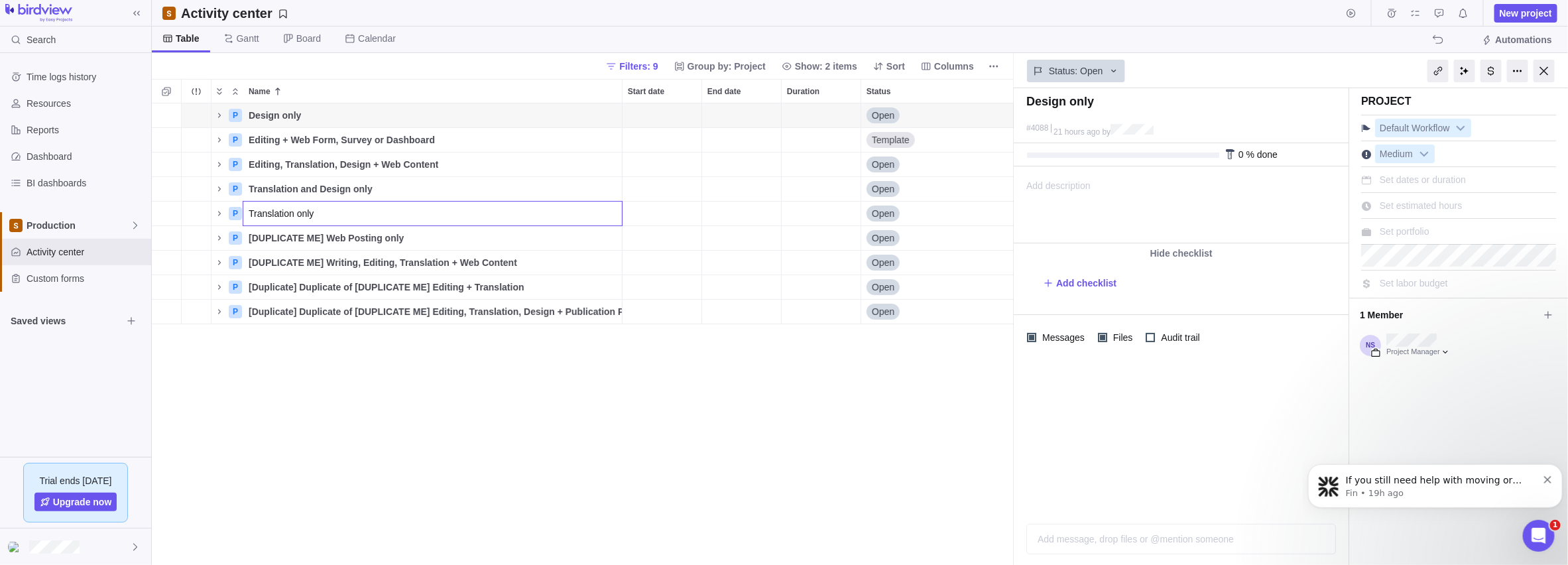
click at [324, 236] on div "P Design only Details Open 4088 Medium $0.00 $0.00 $0.00 $0.00 P Editing + Web …" at bounding box center [583, 334] width 862 height 462
click at [337, 234] on span "[DUPLICATE ME] Web Posting only" at bounding box center [326, 238] width 155 height 13
click at [315, 232] on input "[DUPLICATE ME] Web Posting only" at bounding box center [432, 238] width 380 height 25
drag, startPoint x: 318, startPoint y: 234, endPoint x: 183, endPoint y: 235, distance: 135.0
click at [183, 235] on div "P Design only Details Open 4088 Medium $0.00 $0.00 $0.00 $0.00 P Editing + Web …" at bounding box center [583, 334] width 862 height 462
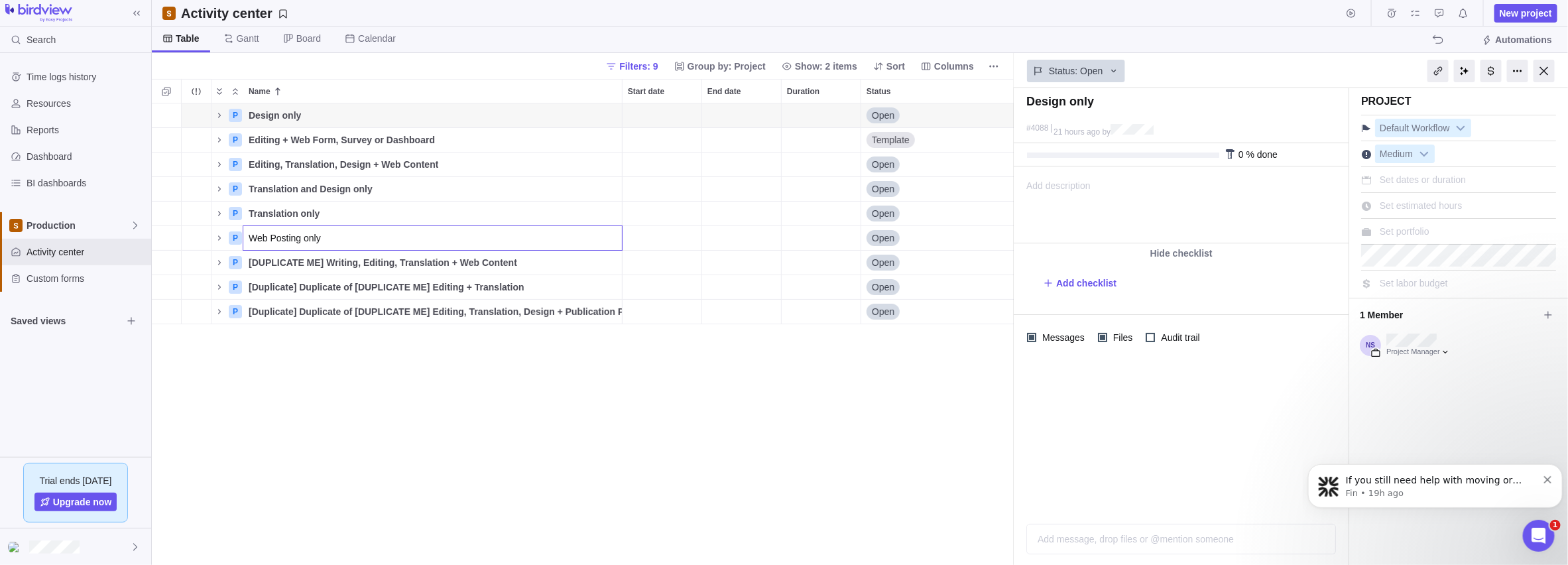
type input "Web Posting only"
click at [344, 258] on div "P Design only Details Open 4088 Medium $0.00 $0.00 $0.00 $0.00 P Editing + Web …" at bounding box center [583, 334] width 862 height 462
click at [325, 260] on span "[DUPLICATE ME] Writing, Editing, Translation + Web Content" at bounding box center [383, 262] width 269 height 13
click at [315, 260] on input "[DUPLICATE ME] Writing, Editing, Translation + Web Content" at bounding box center [432, 262] width 380 height 25
drag, startPoint x: 318, startPoint y: 260, endPoint x: 220, endPoint y: 252, distance: 98.3
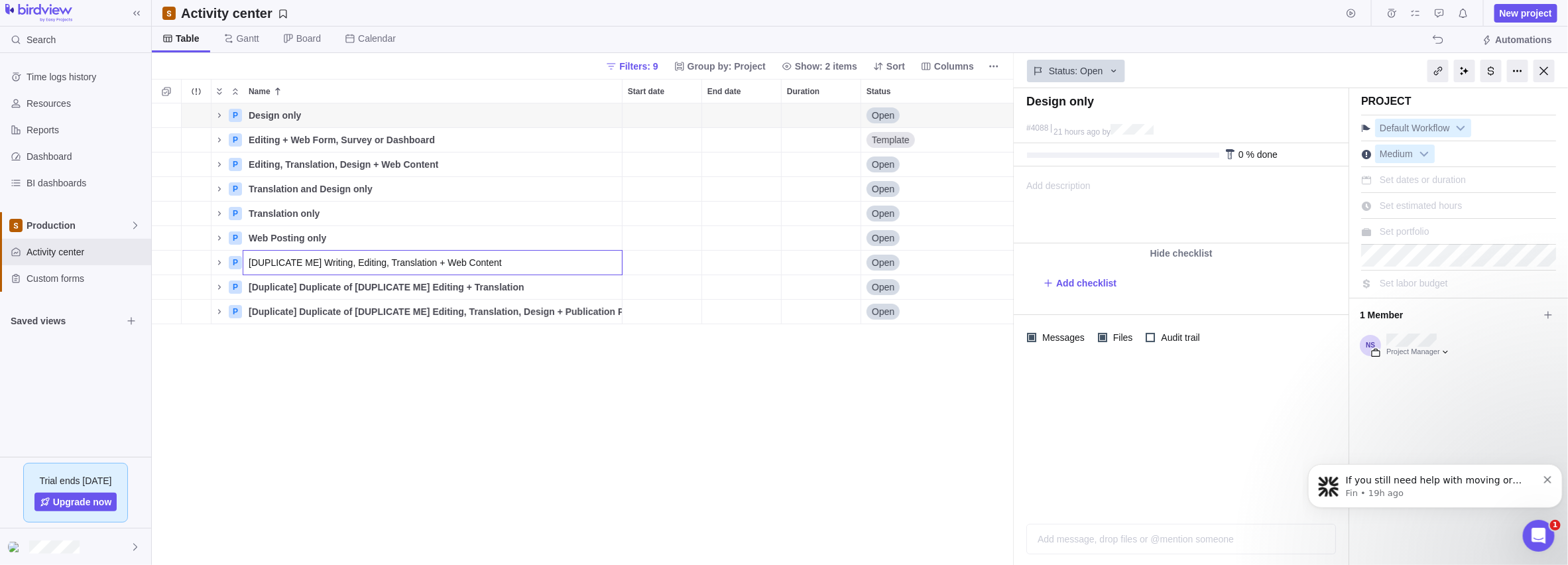
click at [220, 252] on div "P Design only Details Open 4088 Medium $0.00 $0.00 $0.00 $0.00 P Editing + Web …" at bounding box center [583, 334] width 862 height 462
type input "Writing, Editing, Translation + Web Content"
click at [338, 282] on div "P Design only Details Open 4088 Medium $0.00 $0.00 $0.00 $0.00 P Editing + Web …" at bounding box center [583, 334] width 862 height 462
click at [312, 283] on span "[Duplicate] Duplicate of [DUPLICATE ME] Editing + Translation" at bounding box center [386, 287] width 275 height 13
click at [417, 288] on input "[Duplicate] Duplicate of [DUPLICATE ME] Editing + Translation" at bounding box center [432, 287] width 380 height 25
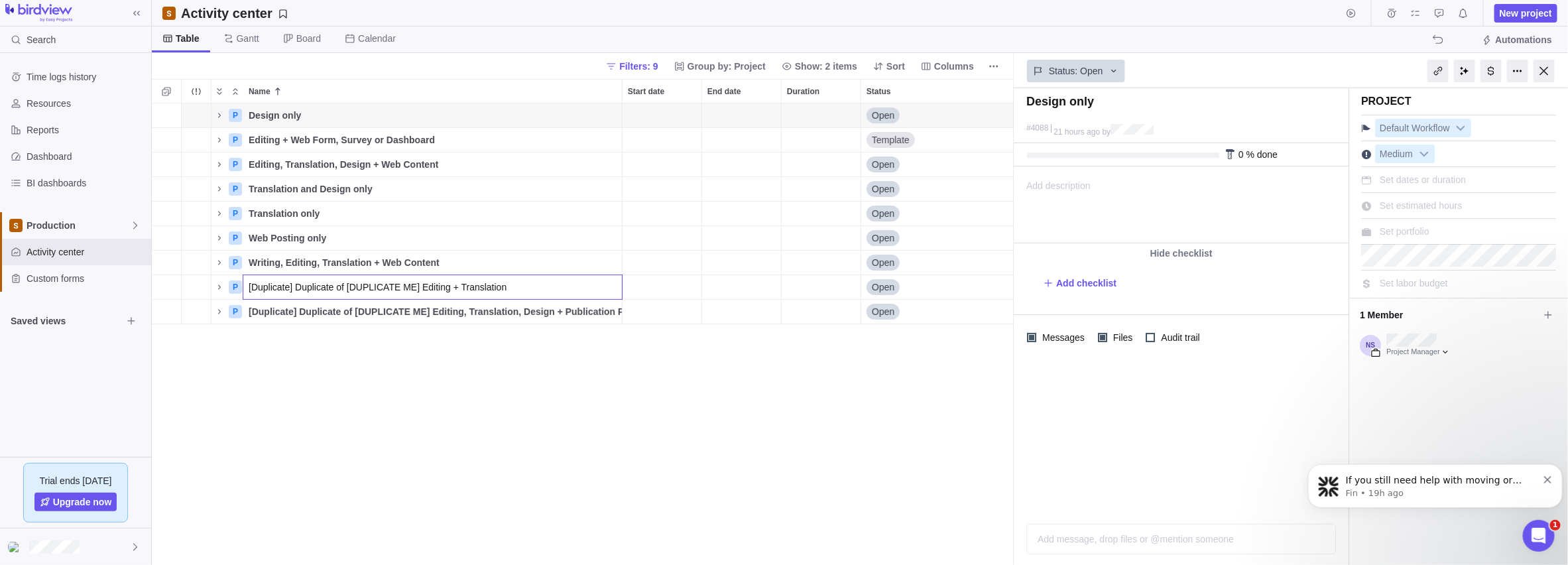
drag, startPoint x: 417, startPoint y: 288, endPoint x: 156, endPoint y: 282, distance: 261.1
click at [156, 282] on div "P Design only Details Open 4088 Medium $0.00 $0.00 $0.00 $0.00 P Editing + Web …" at bounding box center [583, 334] width 862 height 462
type input "Editing + Translation"
click at [289, 304] on div "P Design only Details Open 4088 Medium $0.00 $0.00 $0.00 $0.00 P Editing + Web …" at bounding box center [583, 334] width 862 height 462
click at [314, 309] on span "[Duplicate] Duplicate of [DUPLICATE ME] Editing, Translation, Design + Publicat…" at bounding box center [436, 311] width 374 height 13
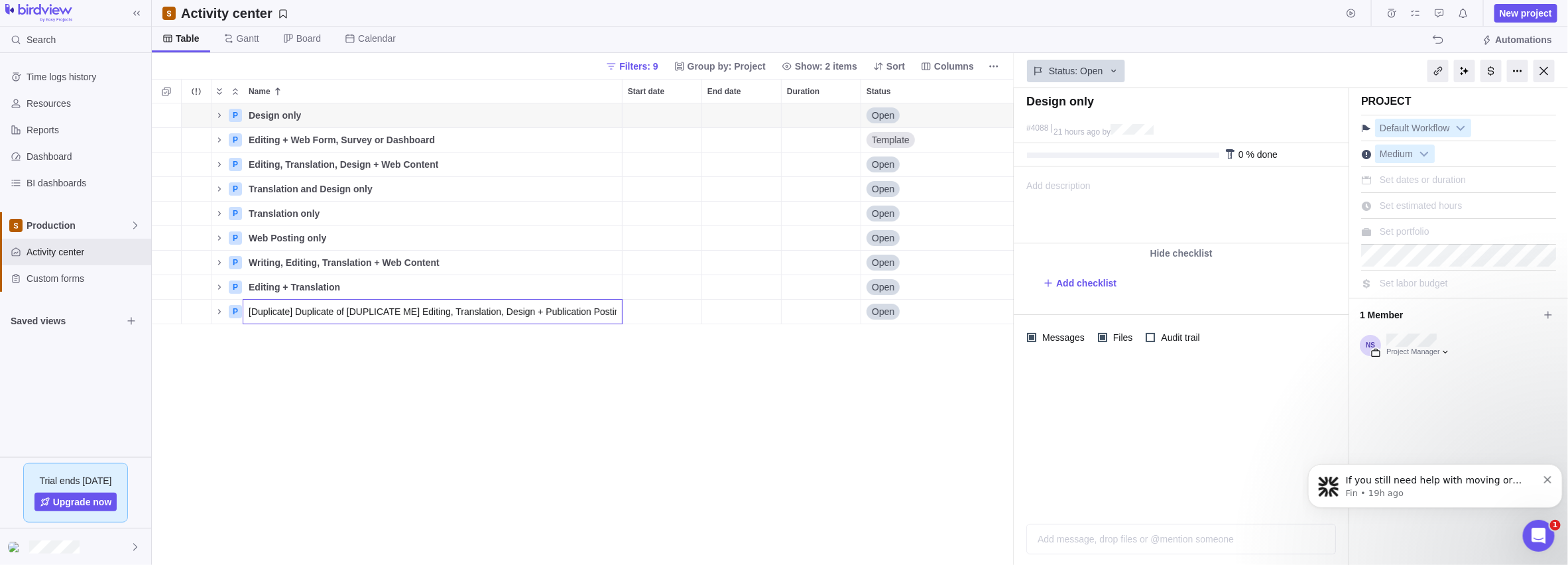
click at [415, 312] on input "[Duplicate] Duplicate of [DUPLICATE ME] Editing, Translation, Design + Publicat…" at bounding box center [432, 311] width 380 height 25
drag, startPoint x: 417, startPoint y: 312, endPoint x: 171, endPoint y: 314, distance: 246.0
click at [173, 314] on div "P Design only Details Open 4088 Medium $0.00 $0.00 $0.00 $0.00 P Editing + Web …" at bounding box center [583, 334] width 862 height 462
type input "Editing, Translation, Design + Publication Posting"
click at [296, 352] on div "P Design only Details Open 4088 Medium $0.00 $0.00 $0.00 $0.00 P Editing + Web …" at bounding box center [583, 334] width 862 height 462
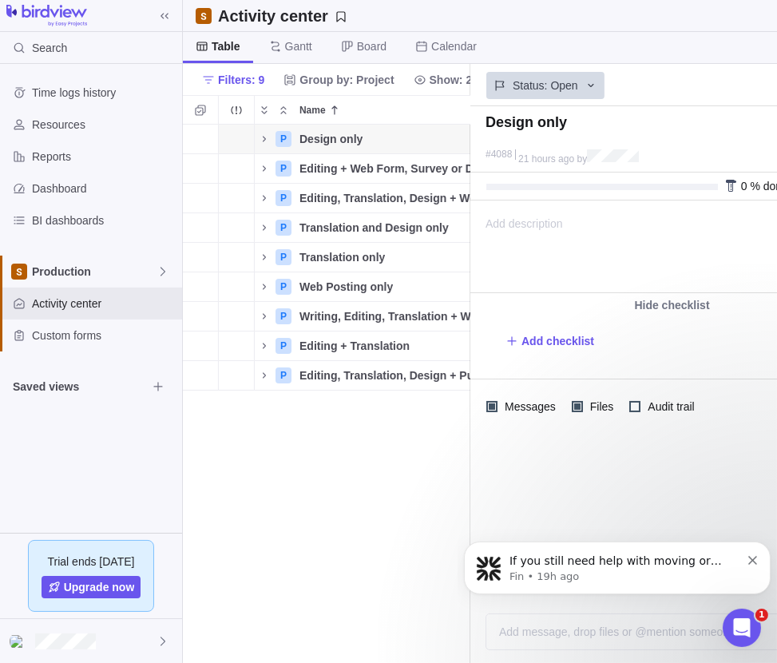
scroll to position [0, 360]
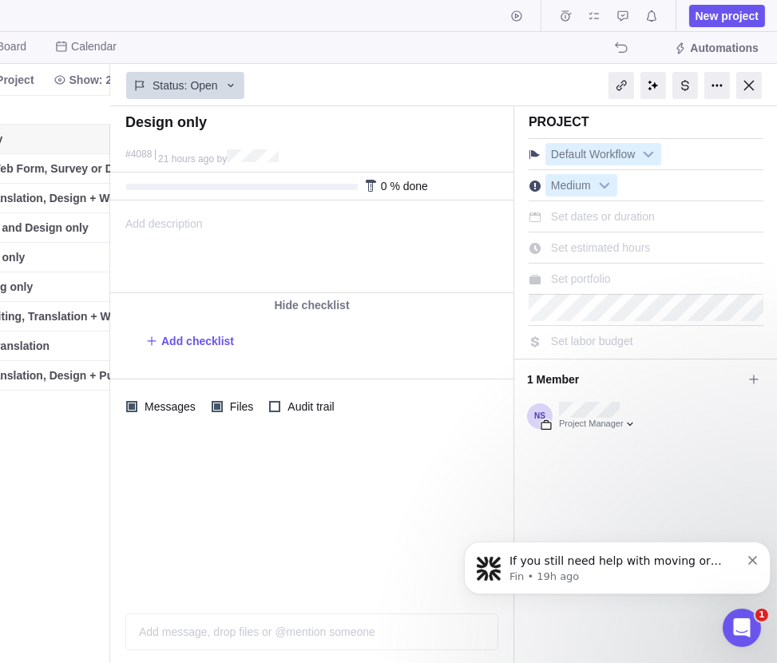
click at [747, 81] on div at bounding box center [749, 85] width 26 height 27
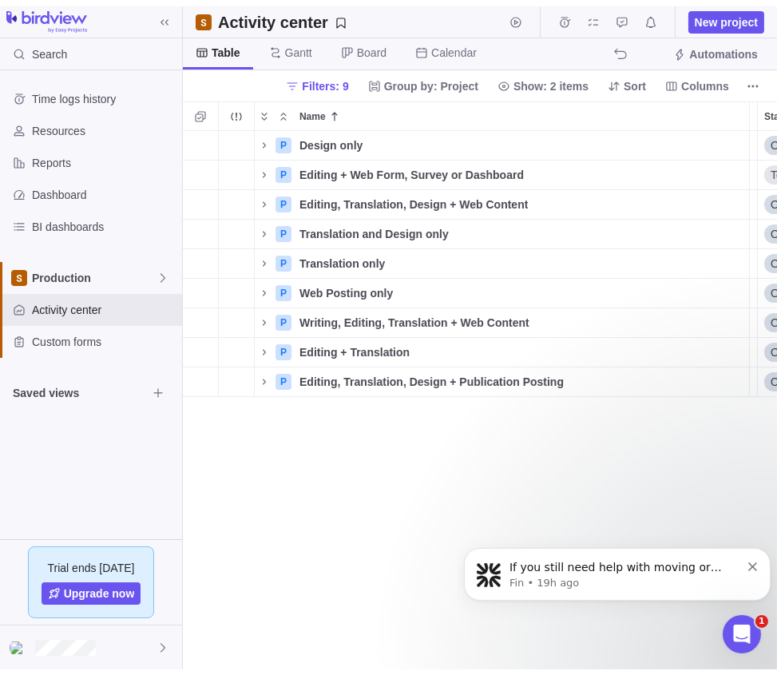
scroll to position [538, 582]
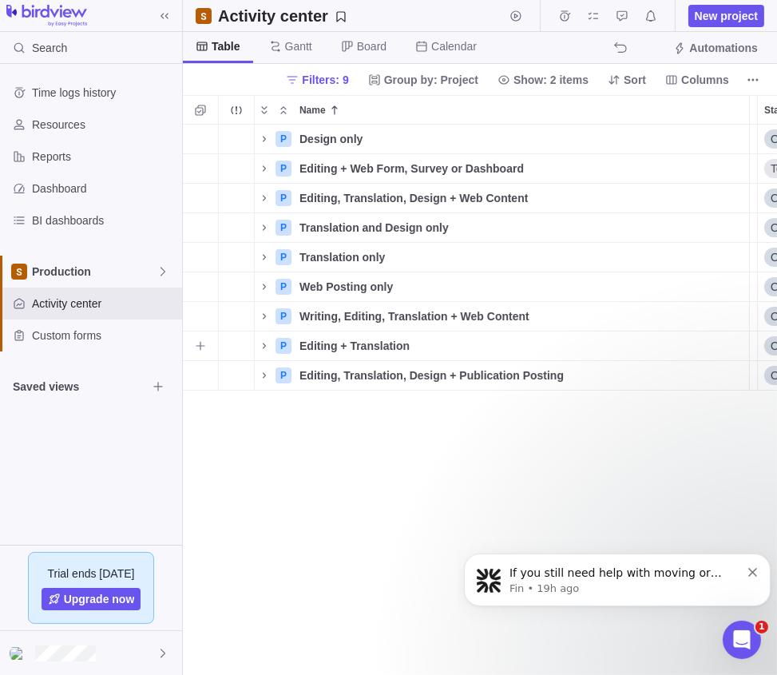
click at [359, 347] on span "Editing + Translation" at bounding box center [355, 346] width 110 height 16
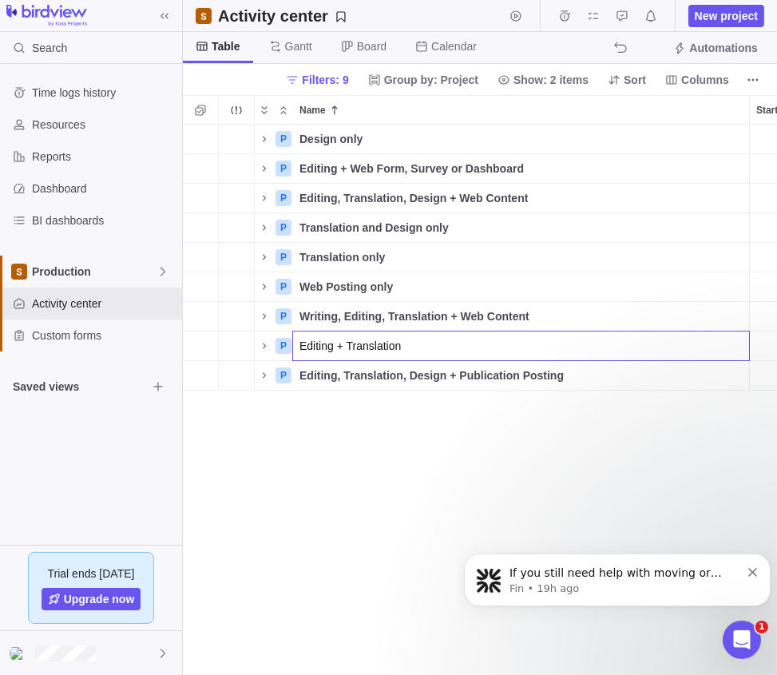
click at [338, 427] on div "P Design only Details Open 4088 Medium $0.00 $0.00 $0.00 $0.00 P Editing + Web …" at bounding box center [480, 400] width 594 height 551
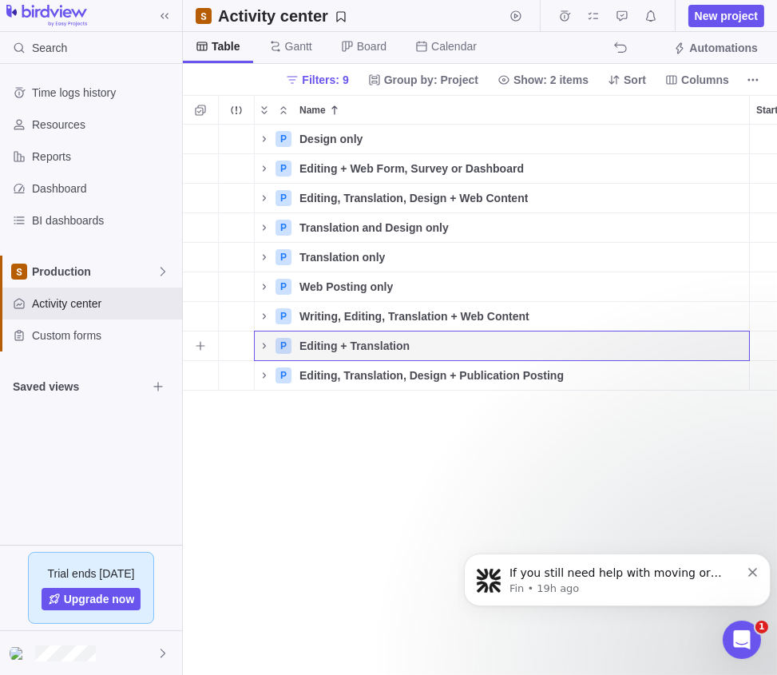
click at [263, 346] on icon "Name" at bounding box center [264, 345] width 13 height 13
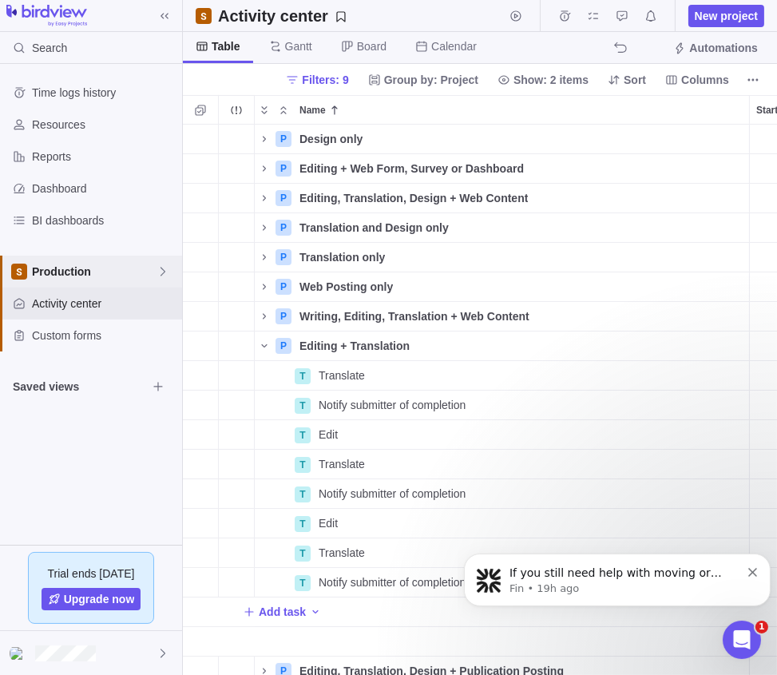
click at [145, 278] on span "Production" at bounding box center [94, 272] width 125 height 16
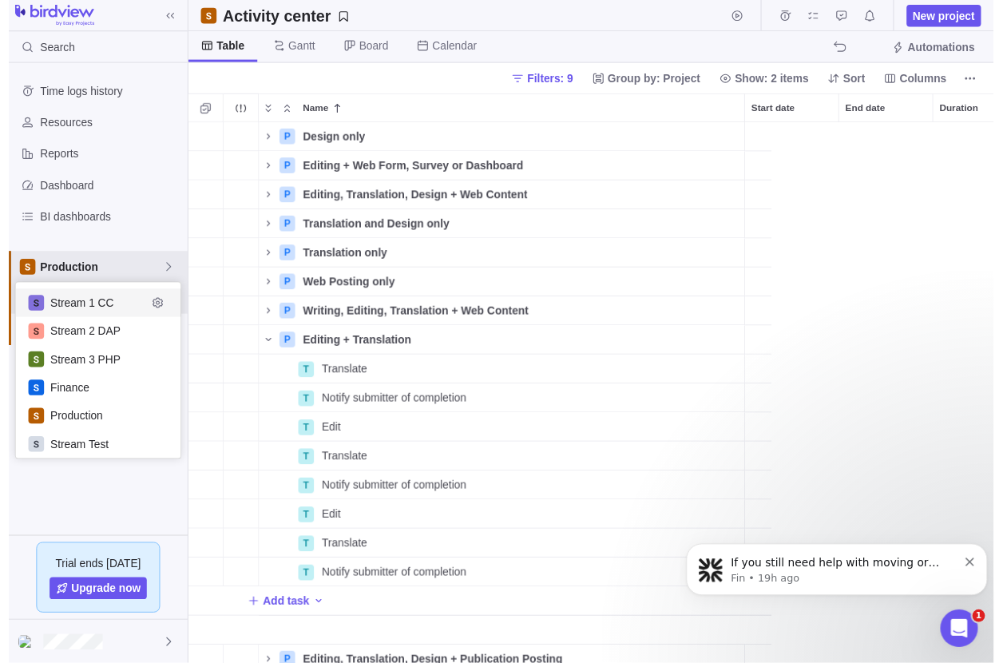
scroll to position [538, 809]
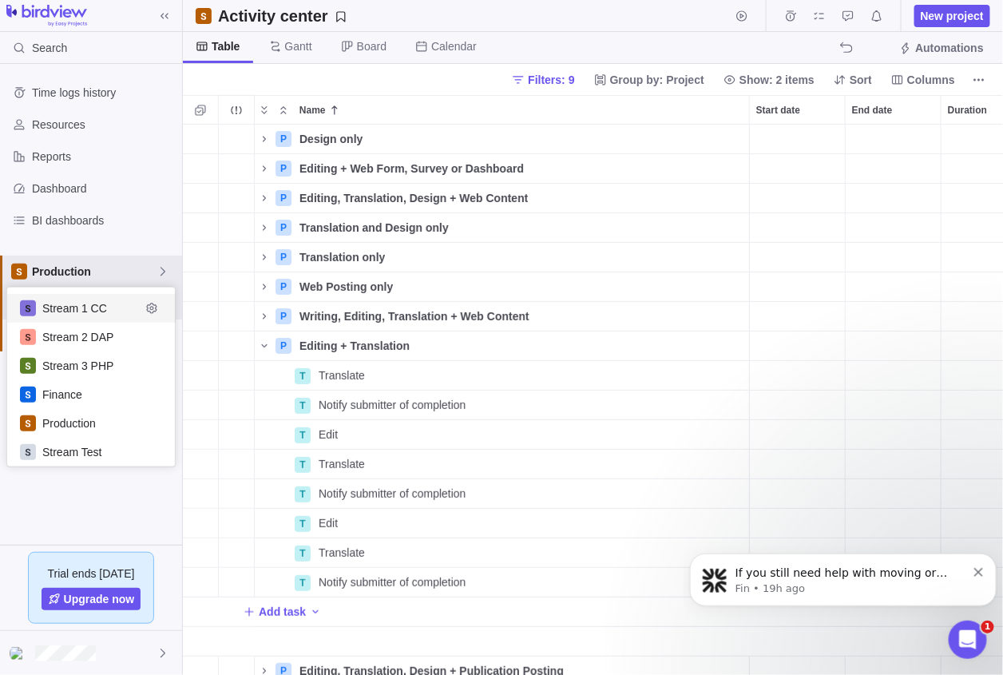
drag, startPoint x: 396, startPoint y: 353, endPoint x: 352, endPoint y: 341, distance: 45.5
click at [352, 341] on body "Search Time logs history Resources Reports Dashboard BI dashboards Production A…" at bounding box center [501, 337] width 1003 height 675
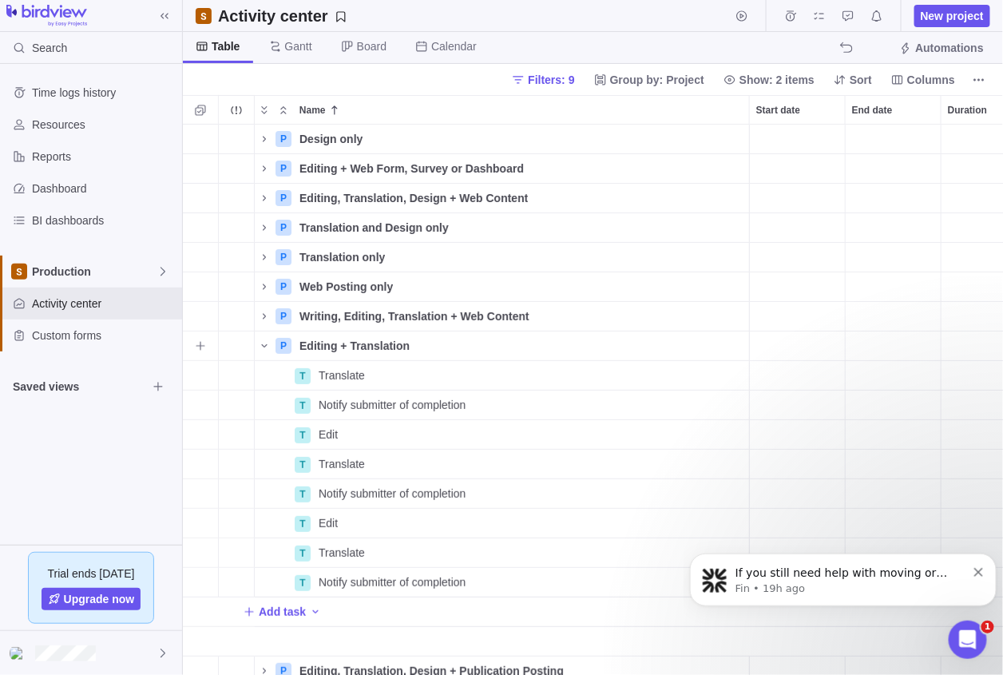
click at [0, 0] on span "Details" at bounding box center [0, 0] width 0 height 0
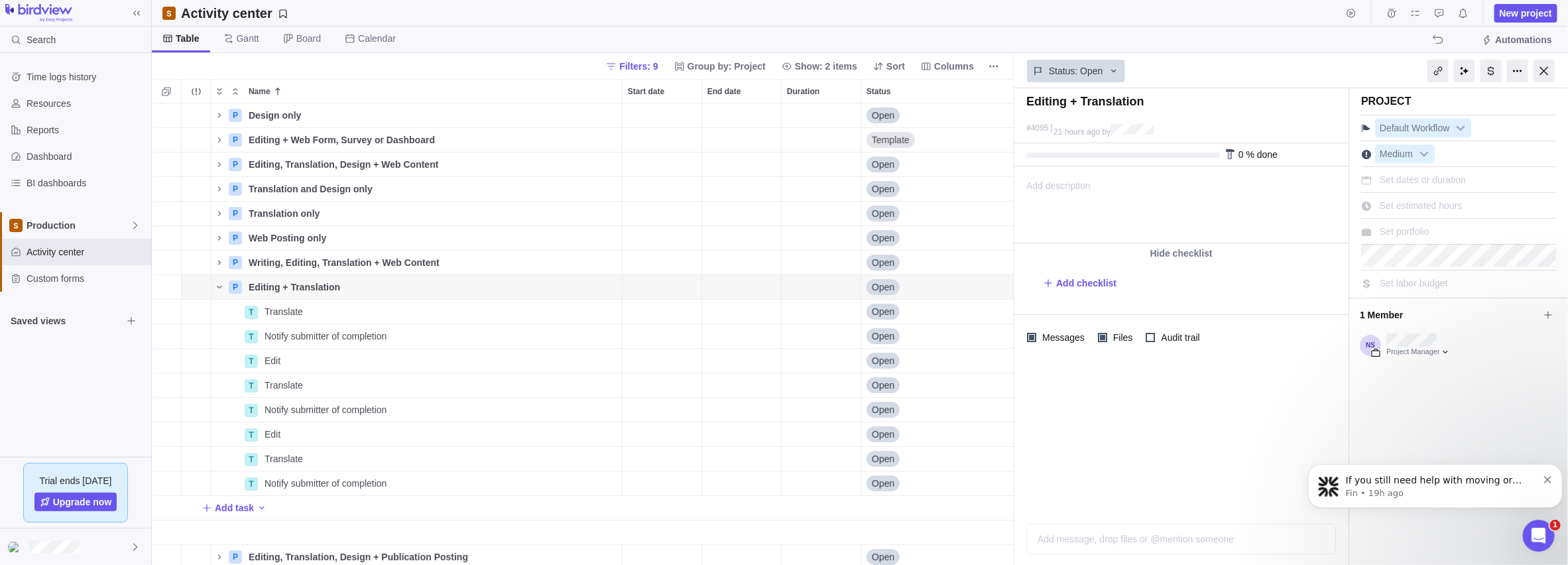
scroll to position [451, 852]
click at [779, 75] on div at bounding box center [1518, 71] width 22 height 22
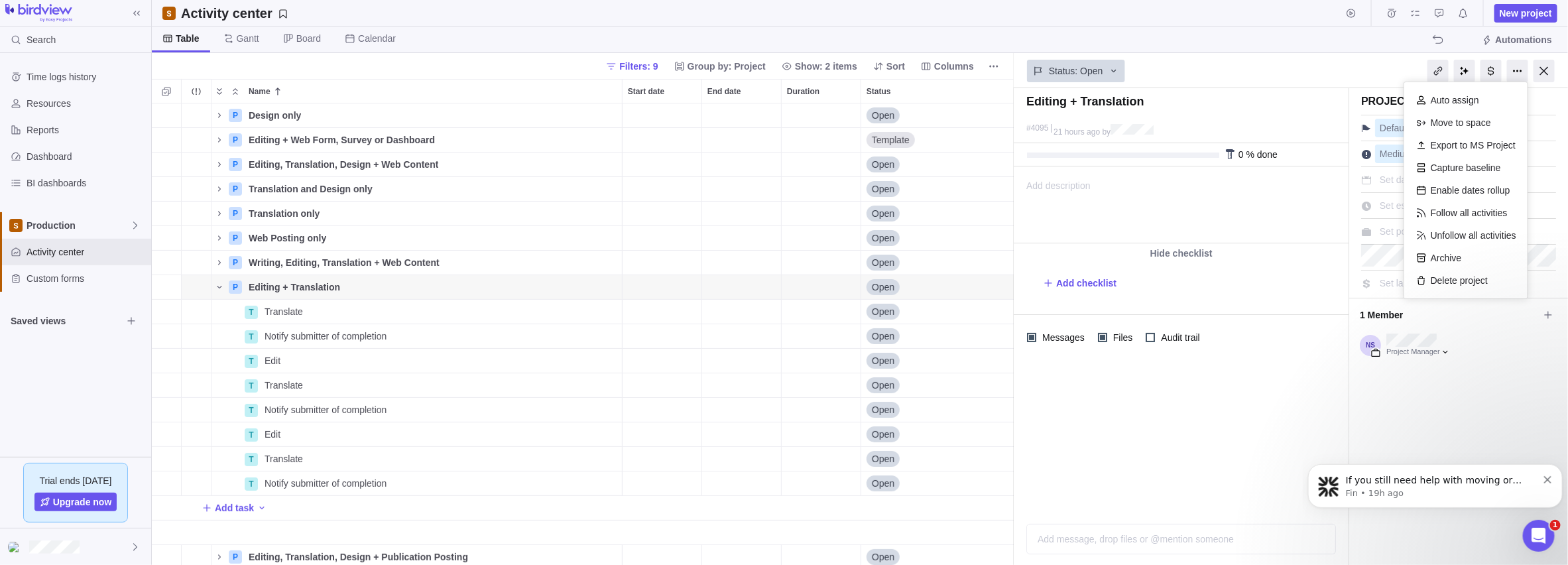
click at [779, 168] on div "Capture baseline" at bounding box center [1466, 168] width 110 height 22
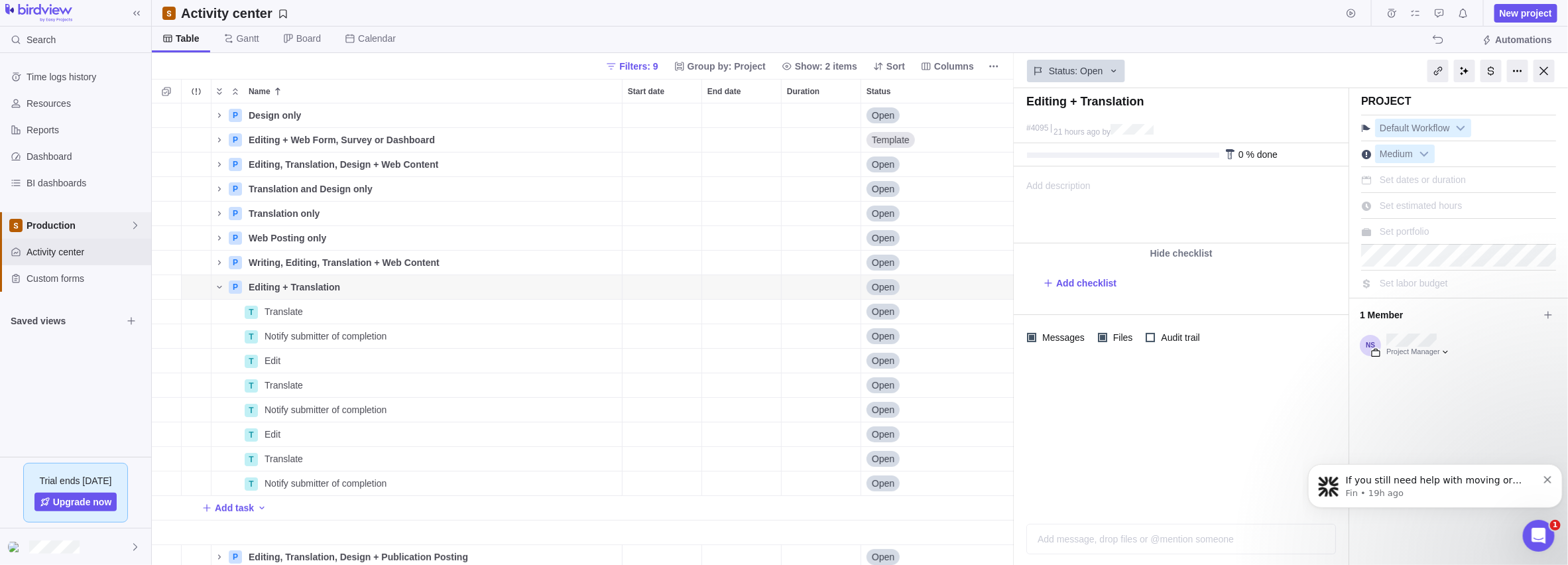
click at [104, 224] on span "Production" at bounding box center [78, 226] width 104 height 13
click at [51, 379] on span "Stream Test" at bounding box center [76, 375] width 81 height 13
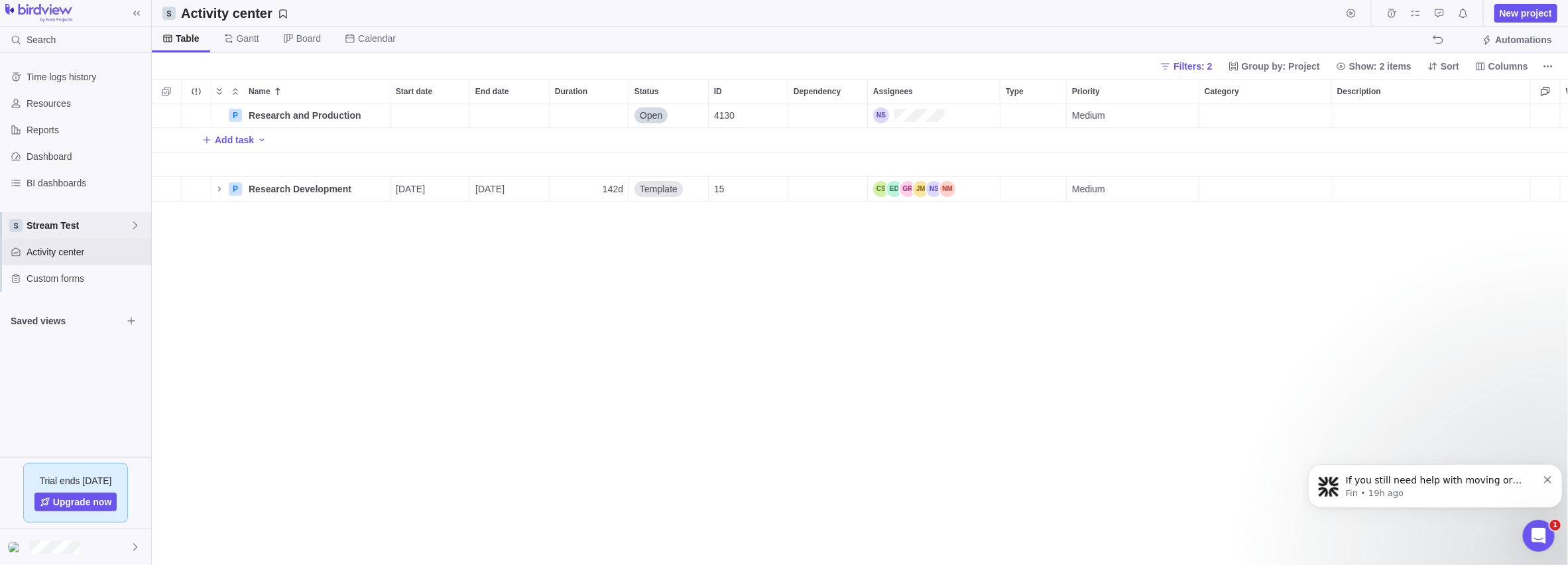
scroll to position [451, 1407]
click at [0, 0] on icon "More actions" at bounding box center [0, 0] width 0 height 0
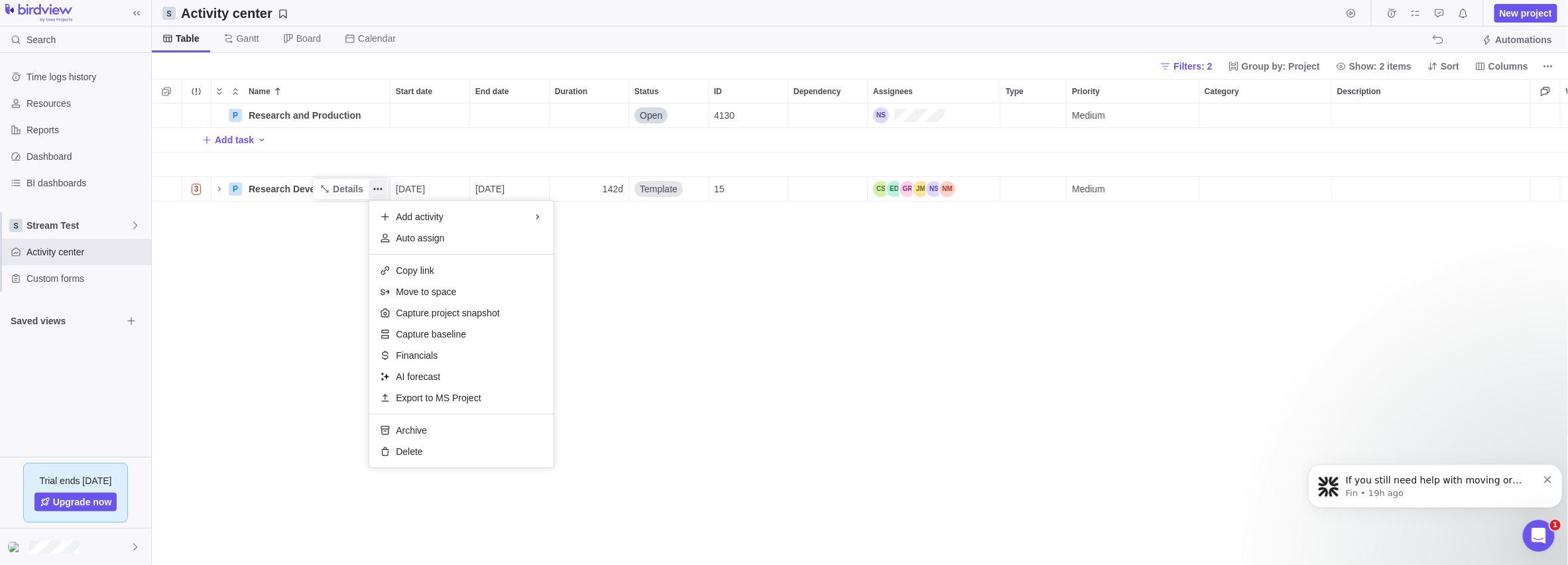
click at [336, 192] on div "P Research and Production Details Open 4130 Medium $0.00 $0.00 $0.00 $0.00 $0.0…" at bounding box center [860, 334] width 1417 height 462
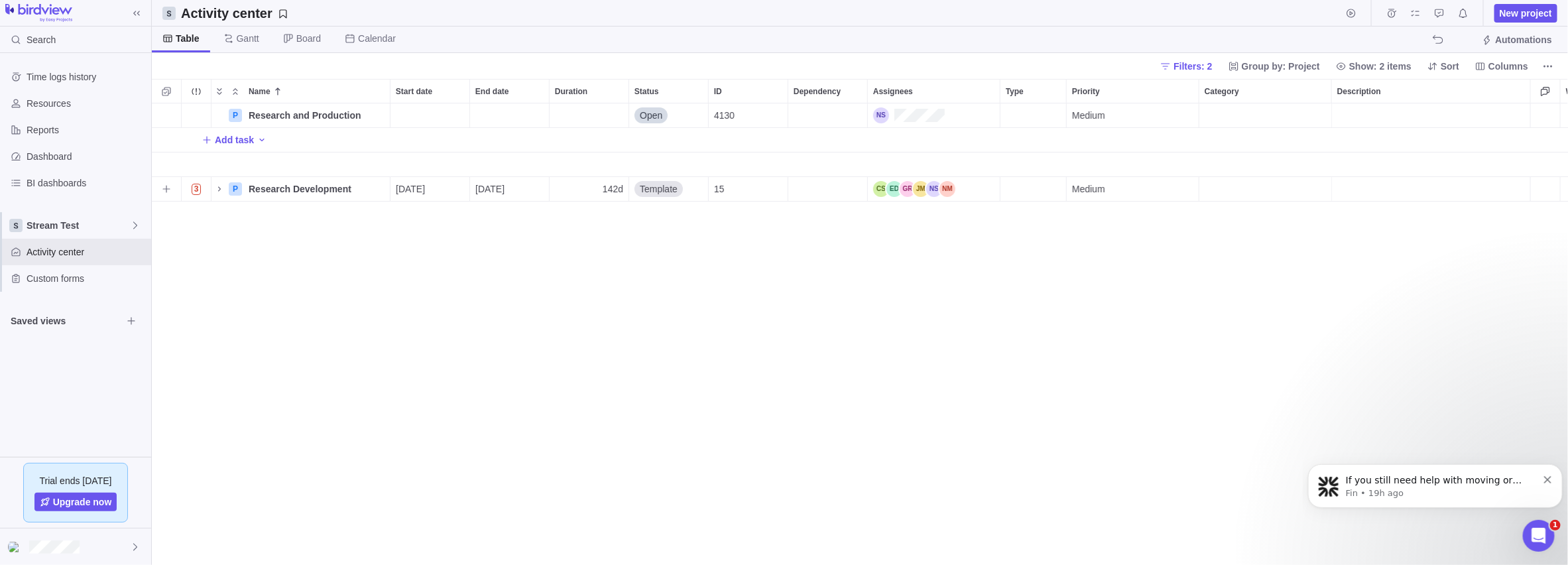
click at [0, 0] on span "Details" at bounding box center [0, 0] width 0 height 0
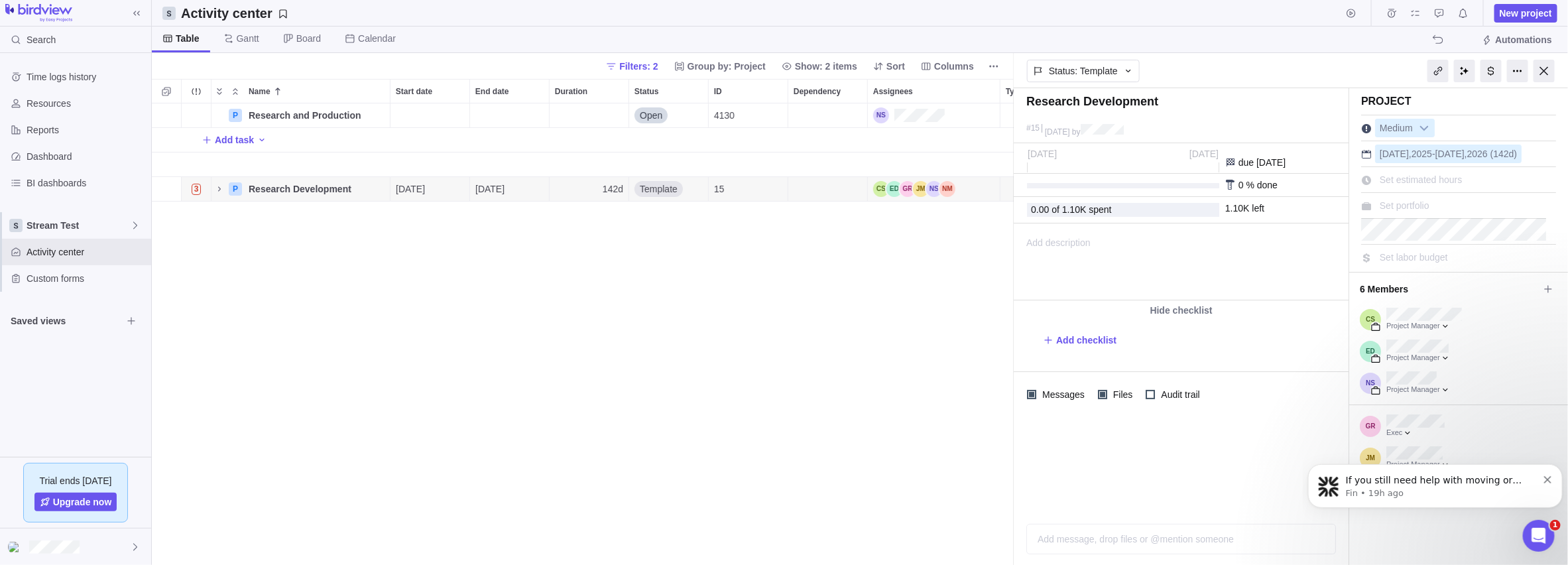
click at [779, 337] on span "Add checklist" at bounding box center [1086, 340] width 61 height 13
click at [779, 69] on div at bounding box center [1518, 71] width 22 height 22
click at [779, 67] on div at bounding box center [1545, 71] width 22 height 22
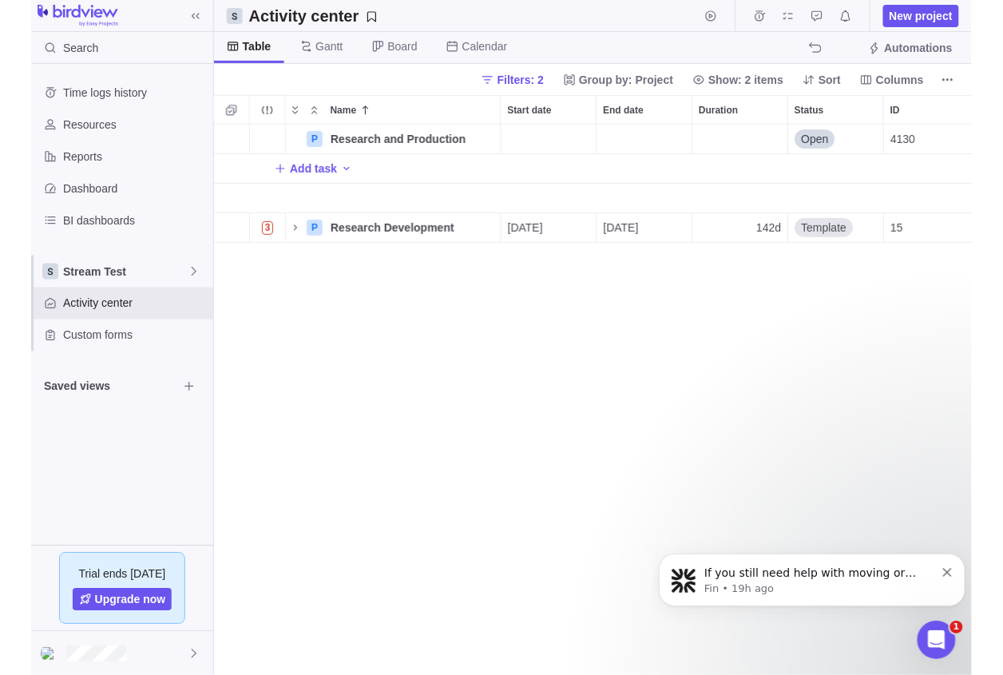
scroll to position [538, 809]
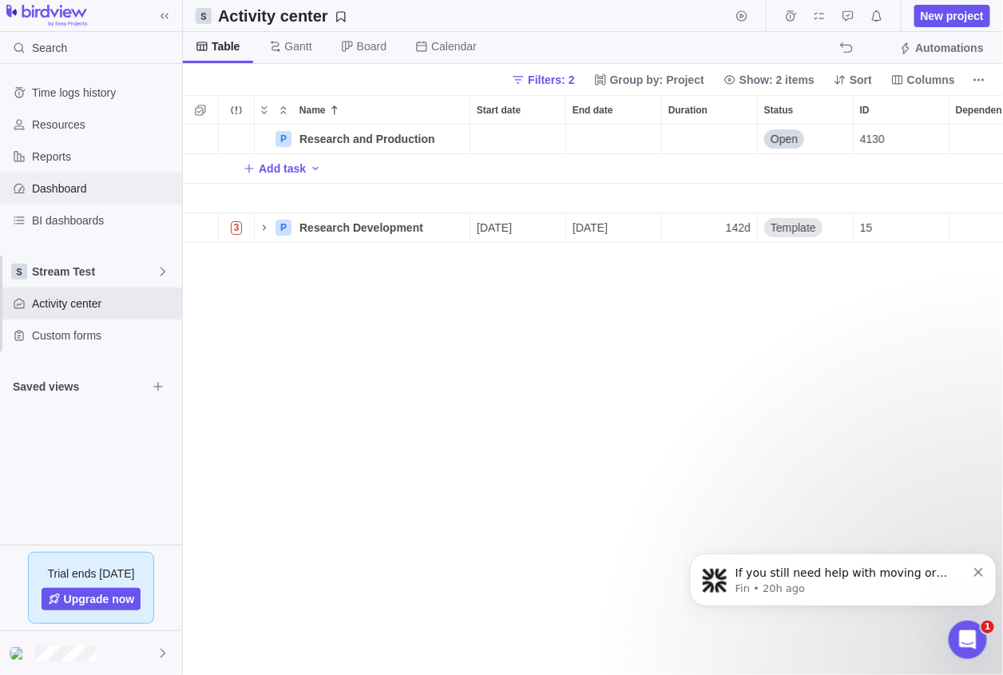
click at [45, 192] on span "Dashboard" at bounding box center [104, 189] width 144 height 16
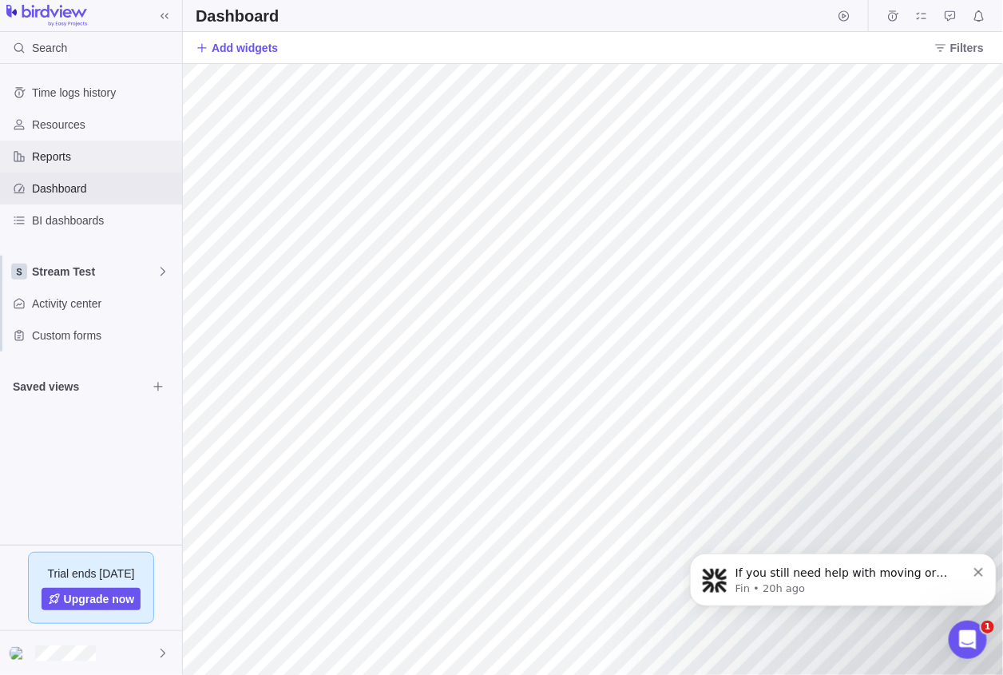
click at [57, 161] on span "Reports" at bounding box center [104, 157] width 144 height 16
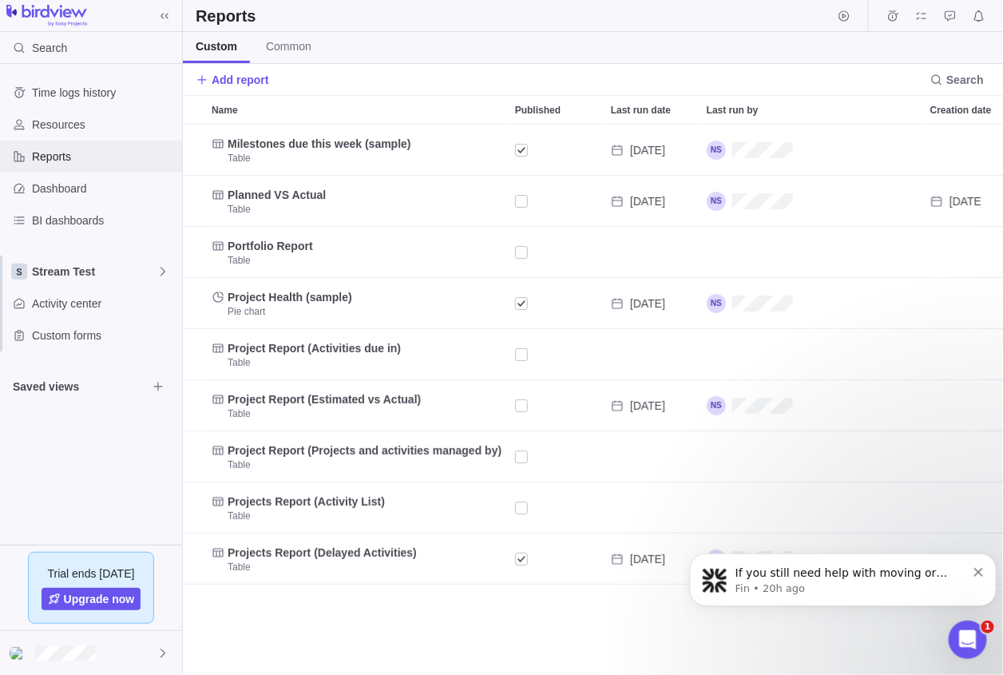
scroll to position [538, 809]
click at [65, 196] on div "Dashboard" at bounding box center [91, 189] width 182 height 32
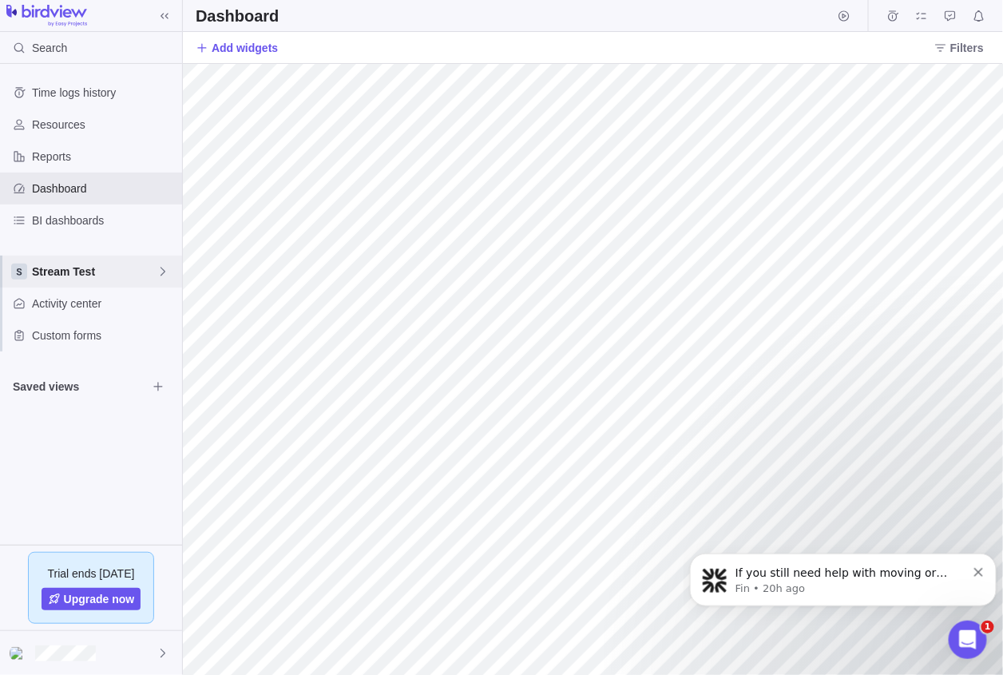
click at [73, 265] on span "Stream Test" at bounding box center [94, 272] width 125 height 16
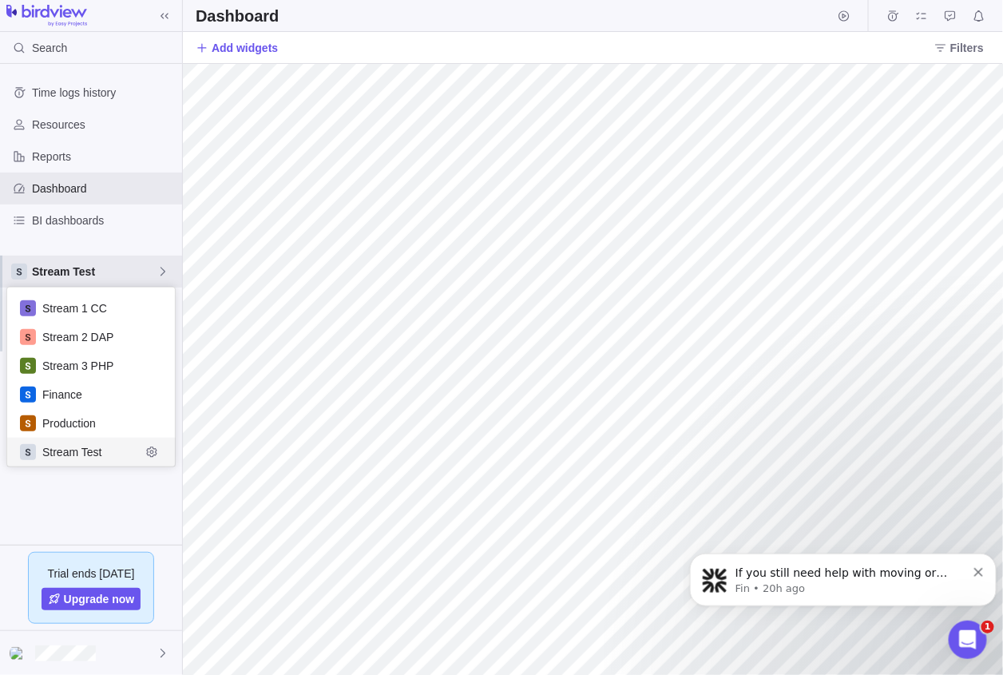
scroll to position [166, 156]
click at [82, 449] on span "Stream Test" at bounding box center [91, 452] width 98 height 16
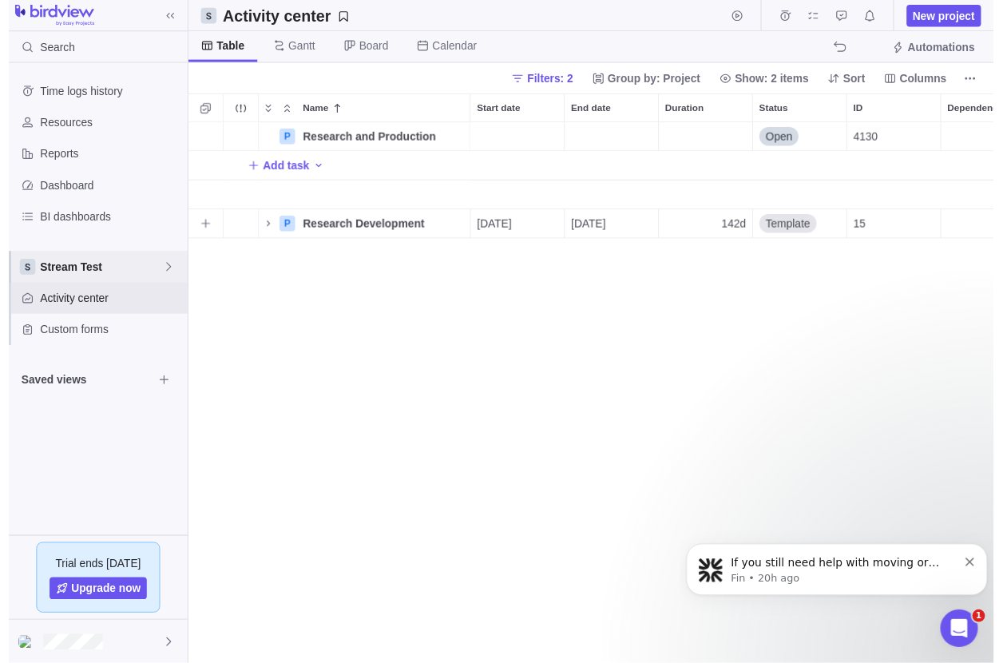
scroll to position [538, 809]
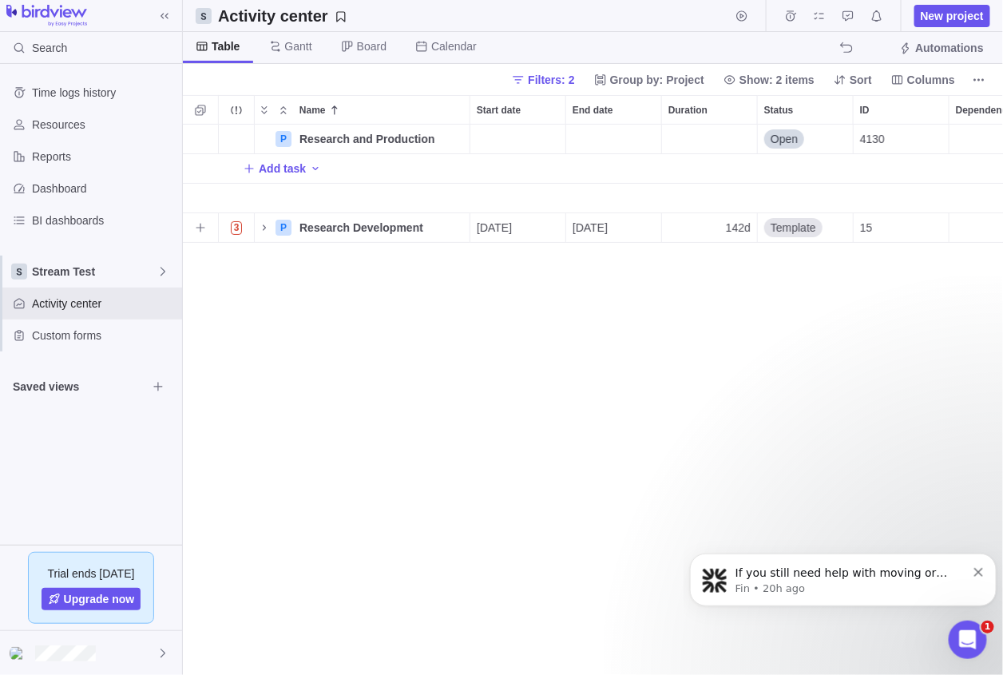
click at [262, 227] on icon "Name" at bounding box center [264, 227] width 13 height 13
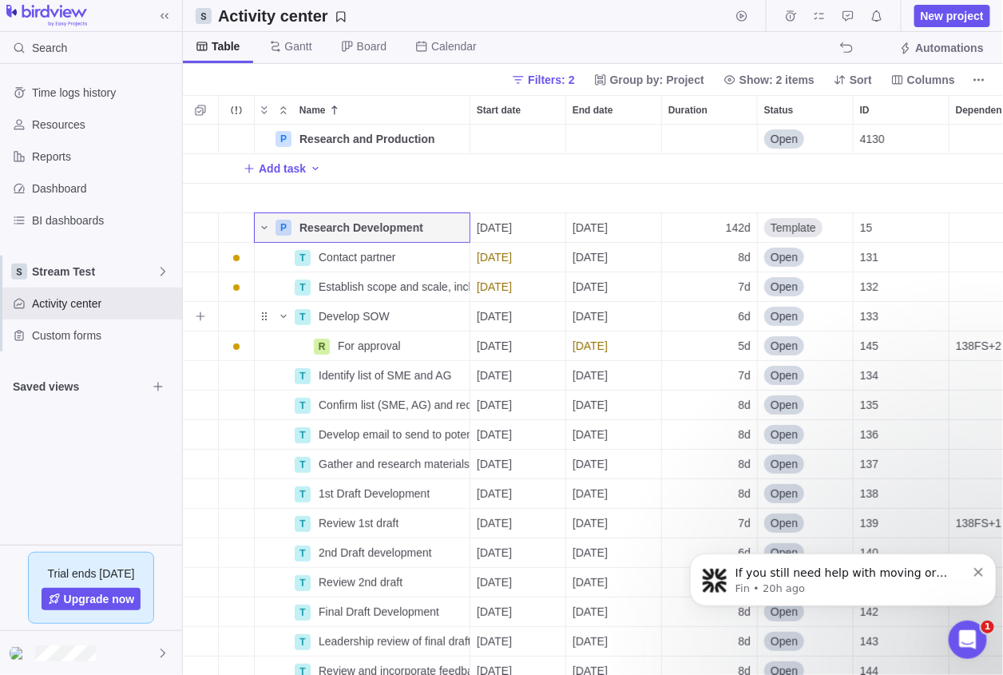
click at [0, 0] on icon "Name" at bounding box center [0, 0] width 0 height 0
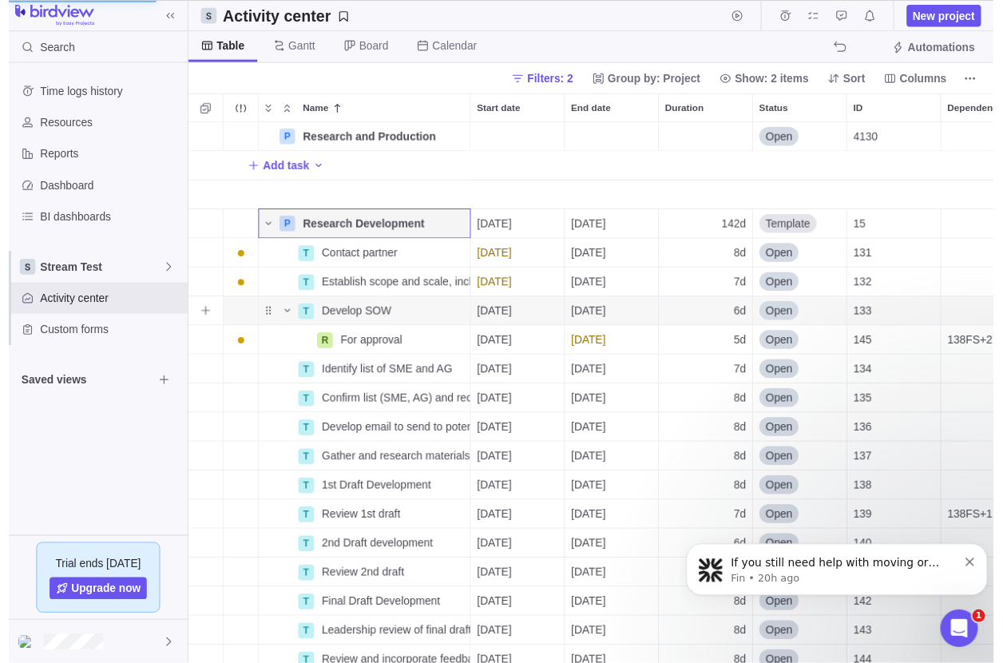
scroll to position [526, 275]
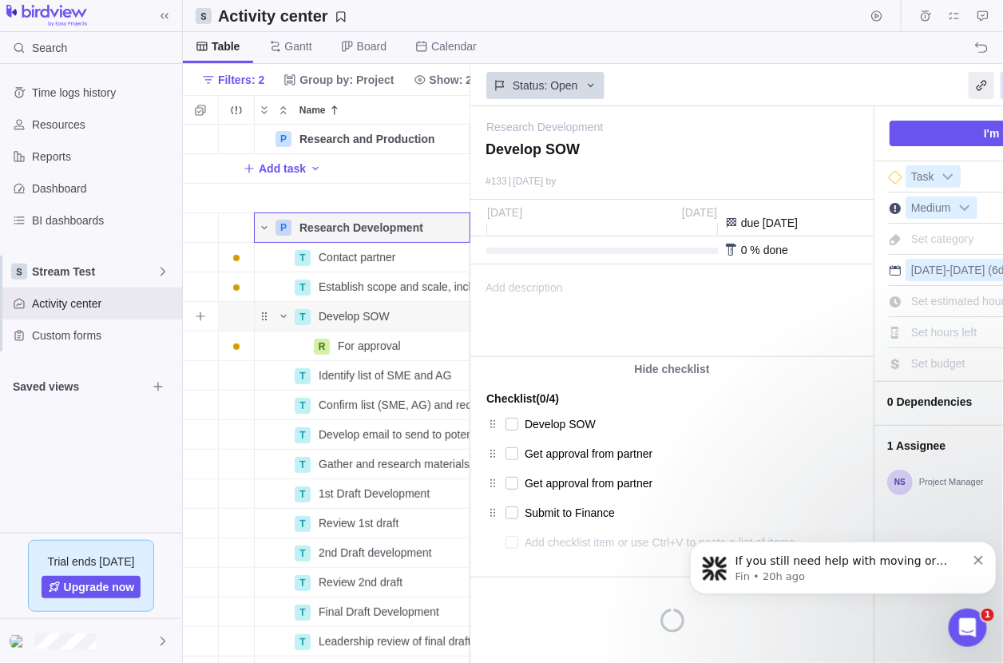
type textarea "x"
click at [925, 398] on span "0 Dependencies" at bounding box center [995, 401] width 216 height 27
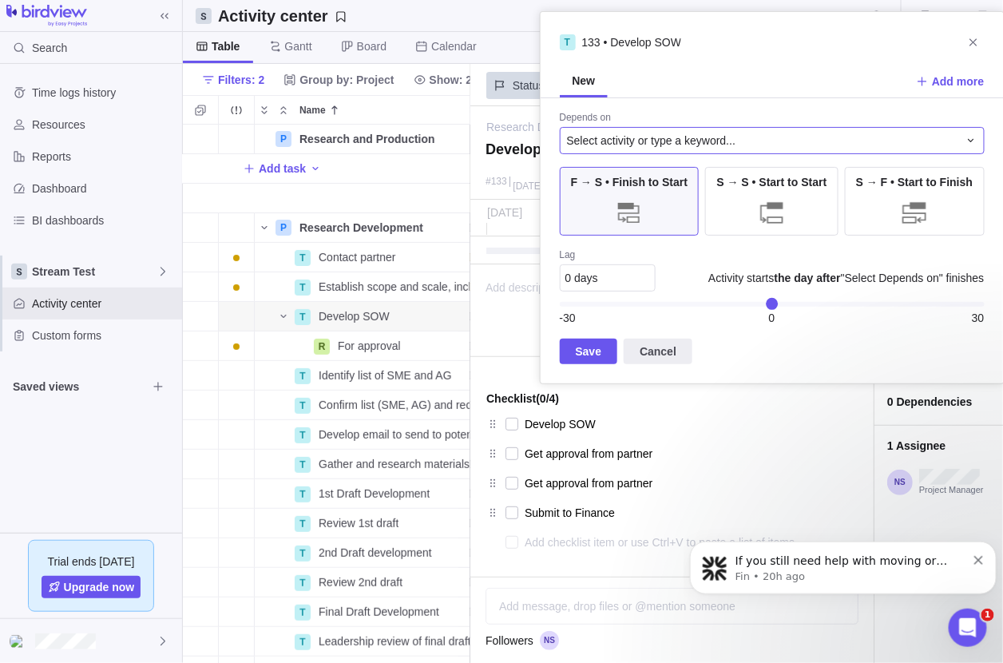
click at [683, 144] on span "Select activity or type a keyword..." at bounding box center [651, 141] width 169 height 16
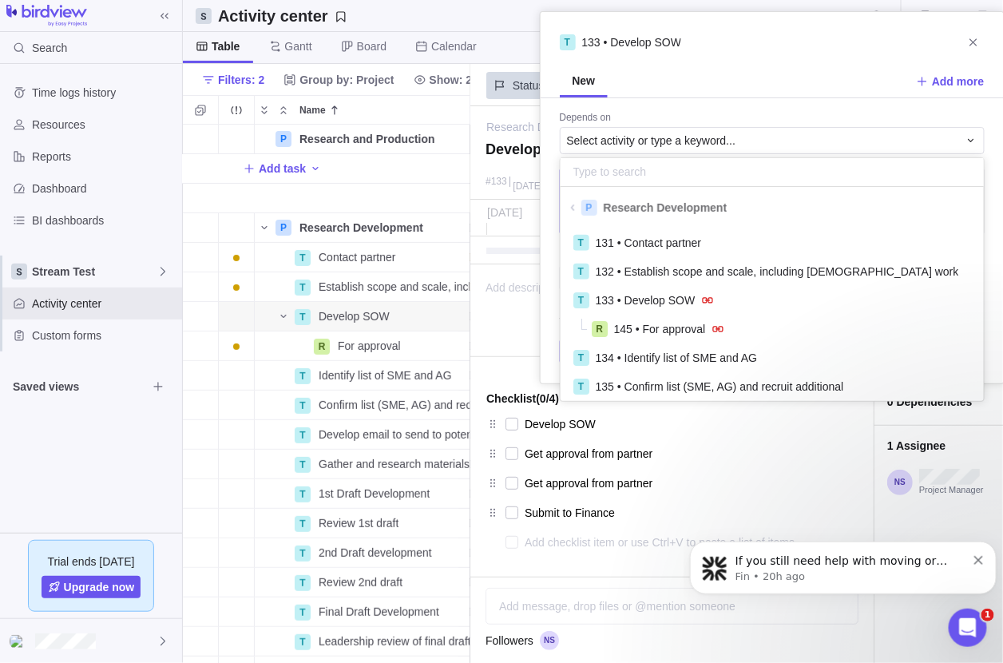
scroll to position [166, 411]
click at [685, 165] on input "text" at bounding box center [772, 172] width 423 height 29
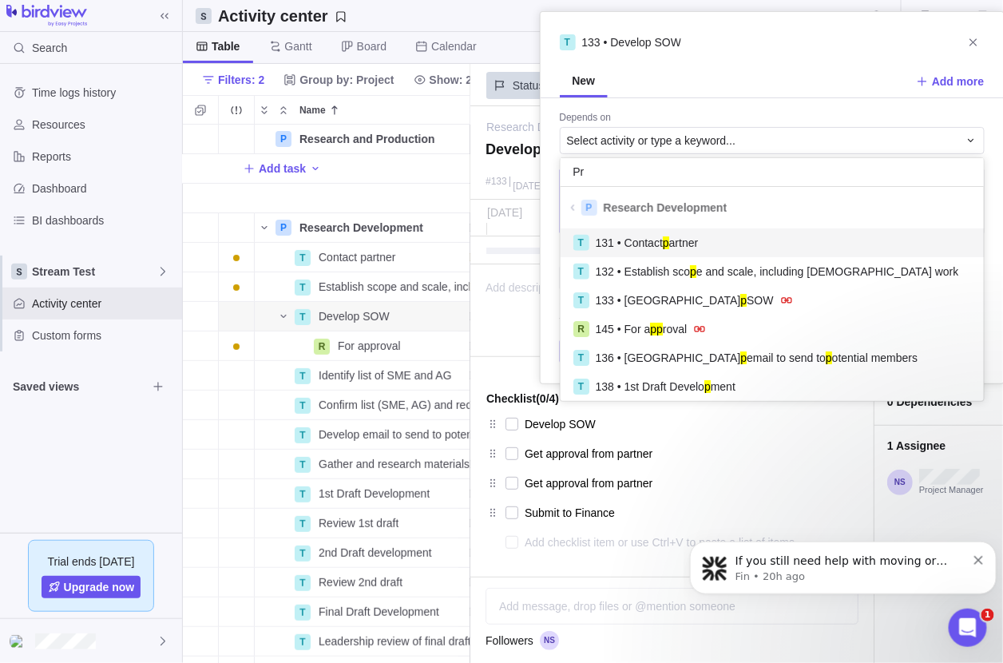
scroll to position [13, 13]
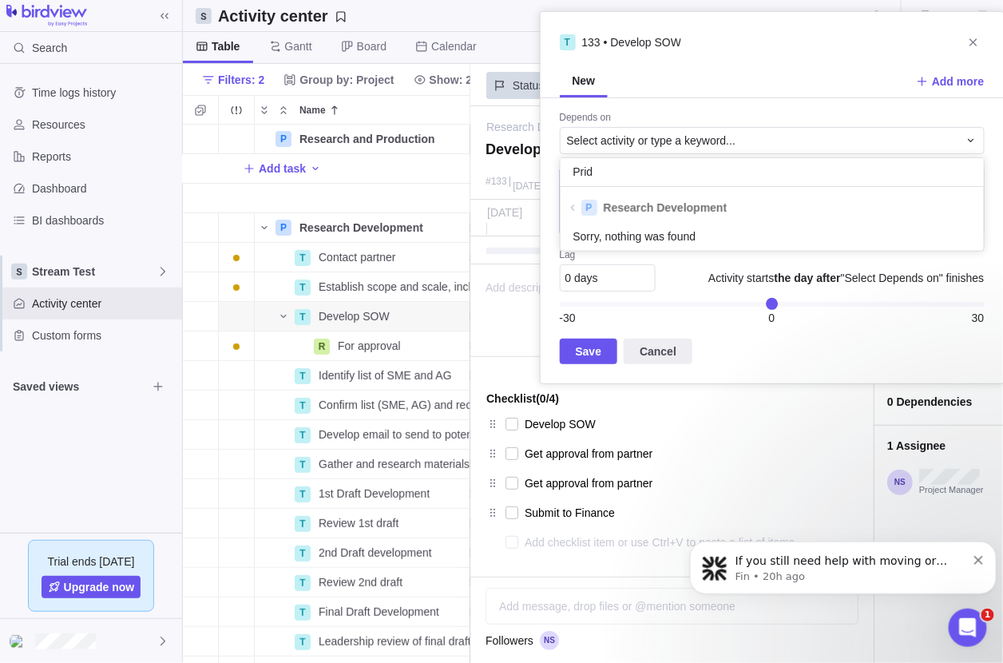
type input "Prid"
click at [939, 42] on div "T 133 • Develop SOW New Add more Depends on Select activity or type a keyword..…" at bounding box center [772, 197] width 465 height 373
